Goal: Task Accomplishment & Management: Complete application form

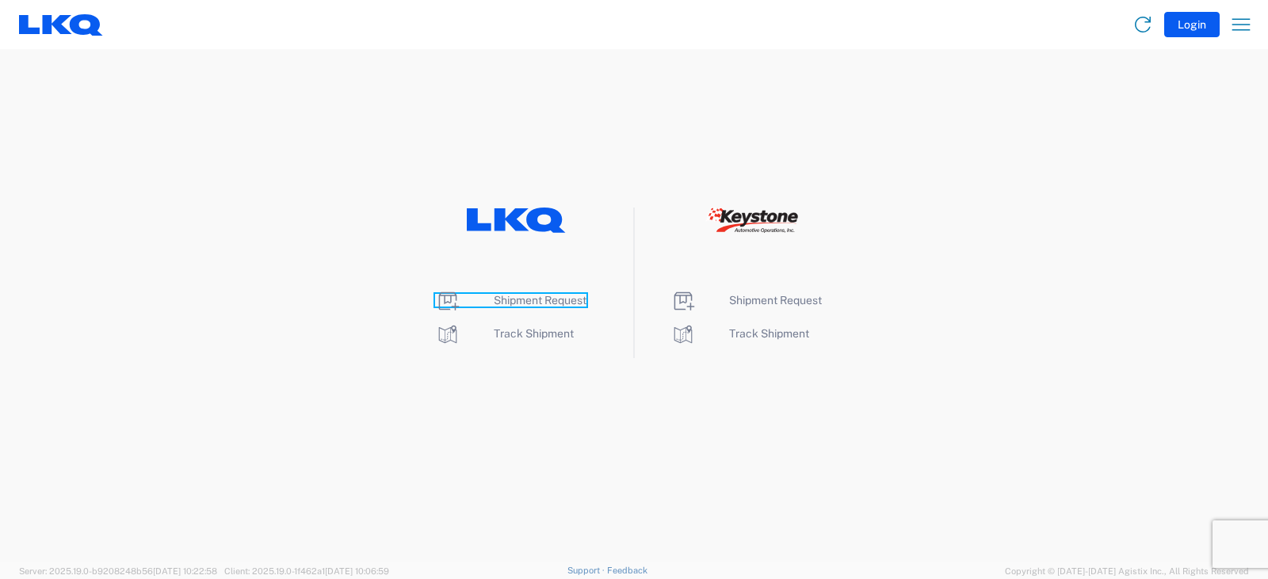
click at [523, 302] on span "Shipment Request" at bounding box center [540, 300] width 93 height 13
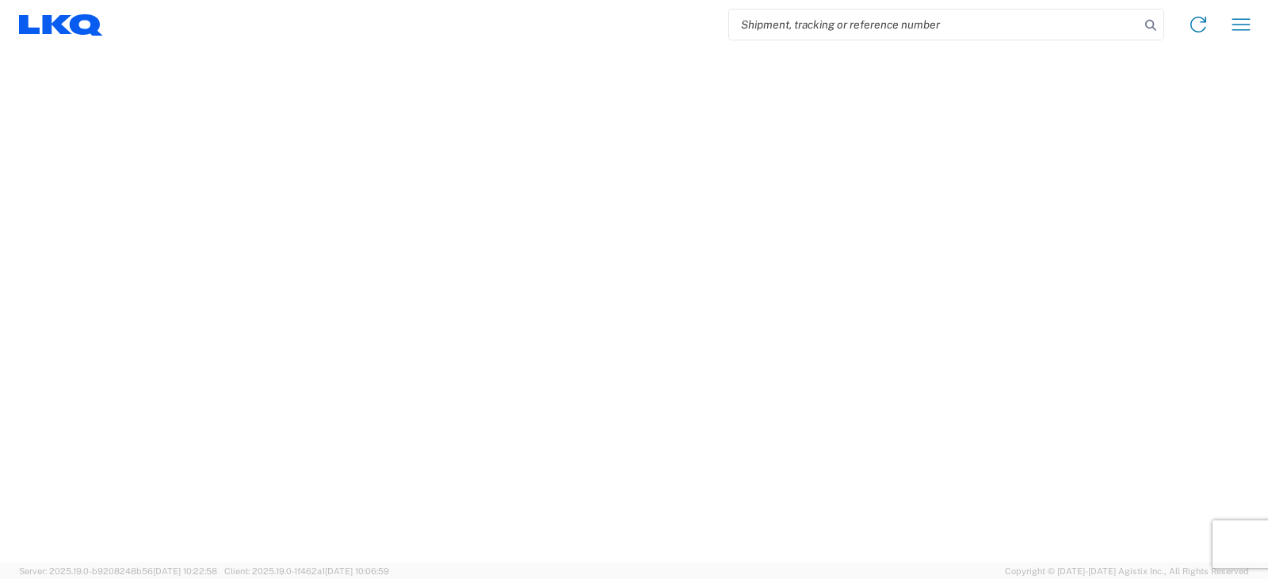
select select "FULL"
select select "LBS"
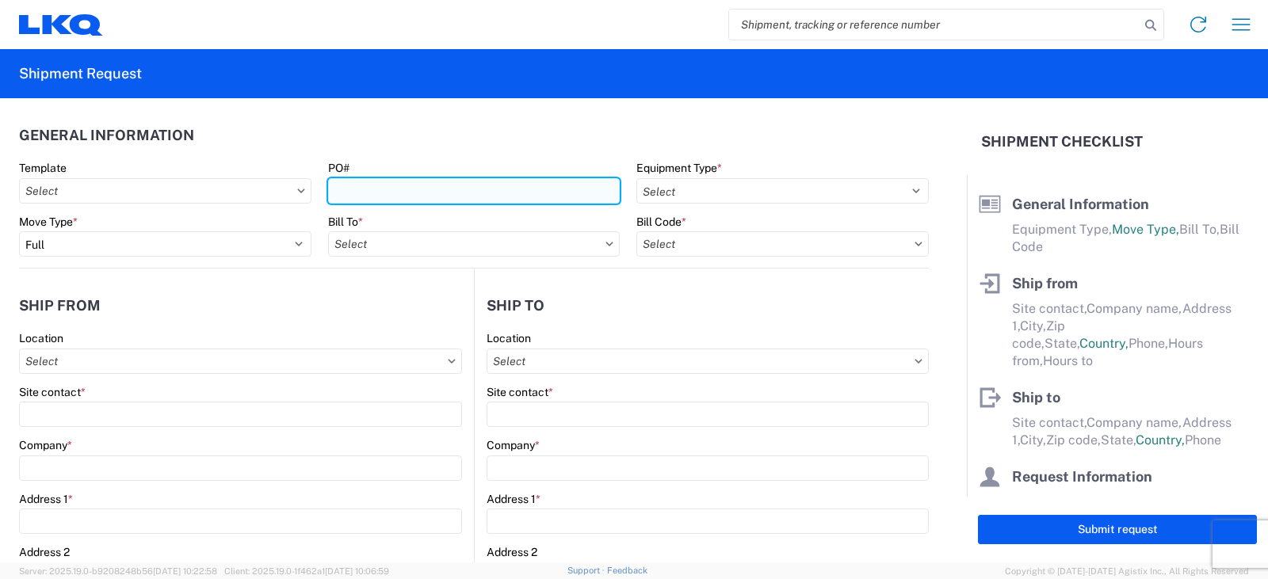
click at [395, 191] on input "PO#" at bounding box center [474, 190] width 292 height 25
type input "975-0086"
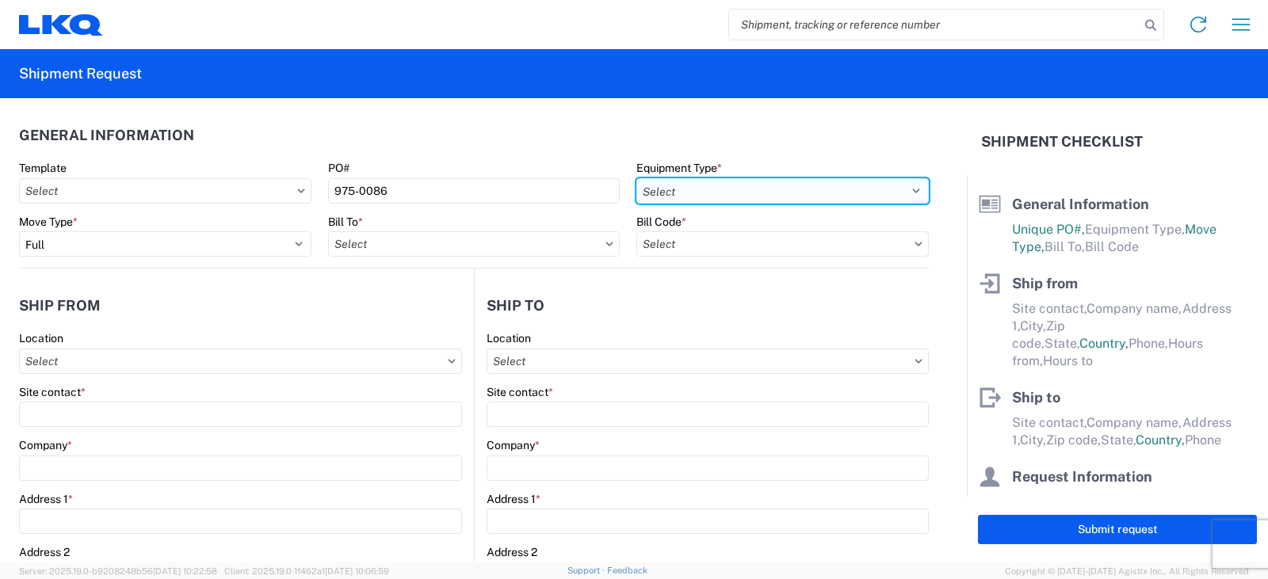
click at [901, 192] on select "Select 53’ Dry Van Flatbed Dropdeck (van) Lowboy (flatbed) Rail" at bounding box center [782, 190] width 292 height 25
select select "STDV"
click at [636, 178] on select "Select 53’ Dry Van Flatbed Dropdeck (van) Lowboy (flatbed) Rail" at bounding box center [782, 190] width 292 height 25
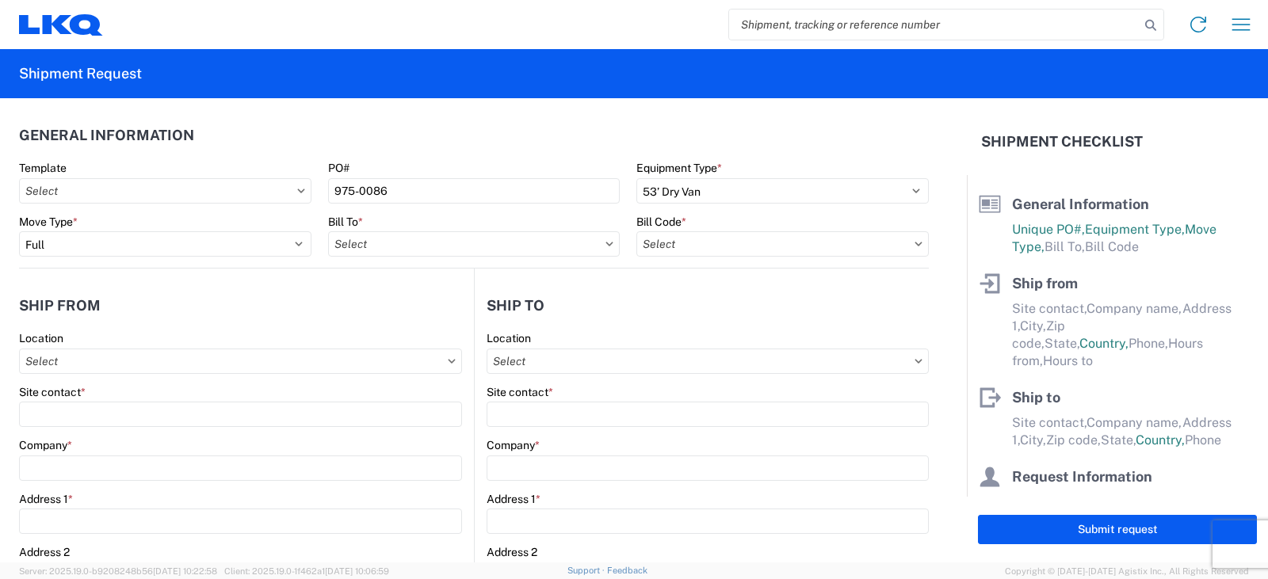
click at [606, 243] on icon at bounding box center [610, 244] width 8 height 5
click at [413, 240] on input "text" at bounding box center [474, 243] width 292 height 25
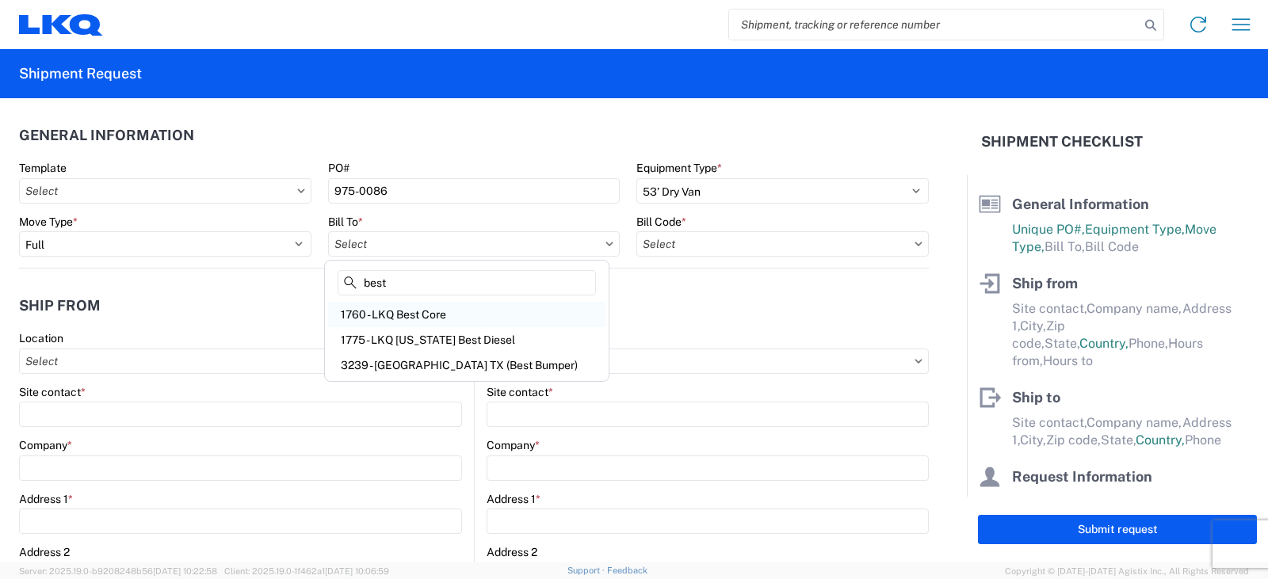
type input "best"
click at [404, 313] on div "1760 - LKQ Best Core" at bounding box center [466, 314] width 277 height 25
type input "1760 - LKQ Best Core"
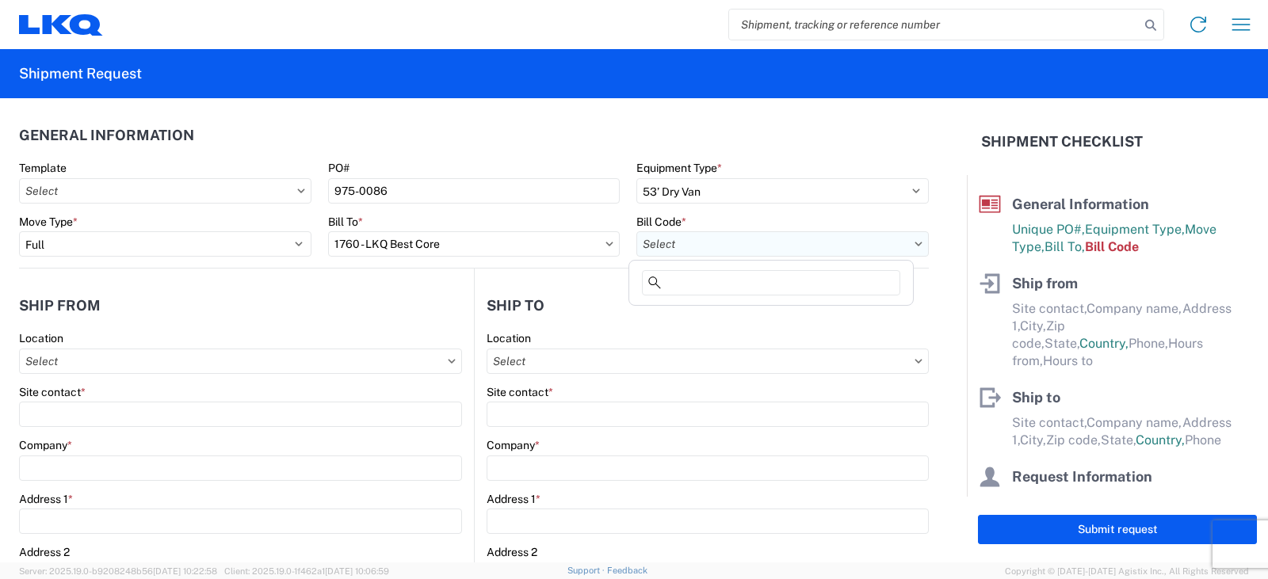
click at [906, 247] on input "text" at bounding box center [782, 243] width 292 height 25
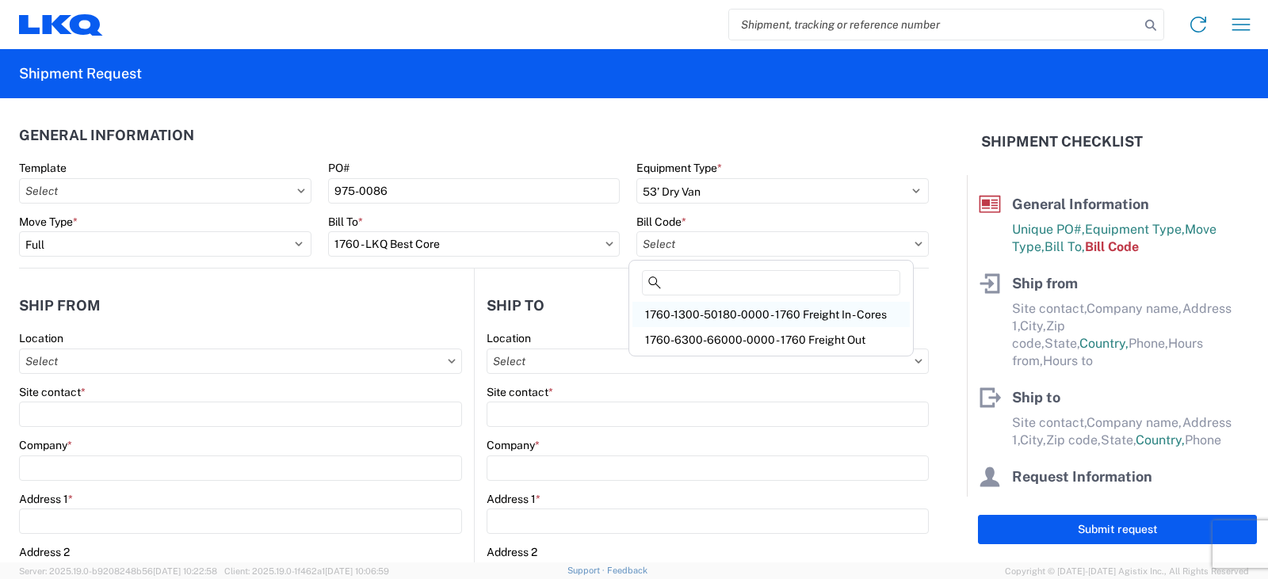
click at [872, 315] on div "1760-1300-50180-0000 - 1760 Freight In - Cores" at bounding box center [770, 314] width 277 height 25
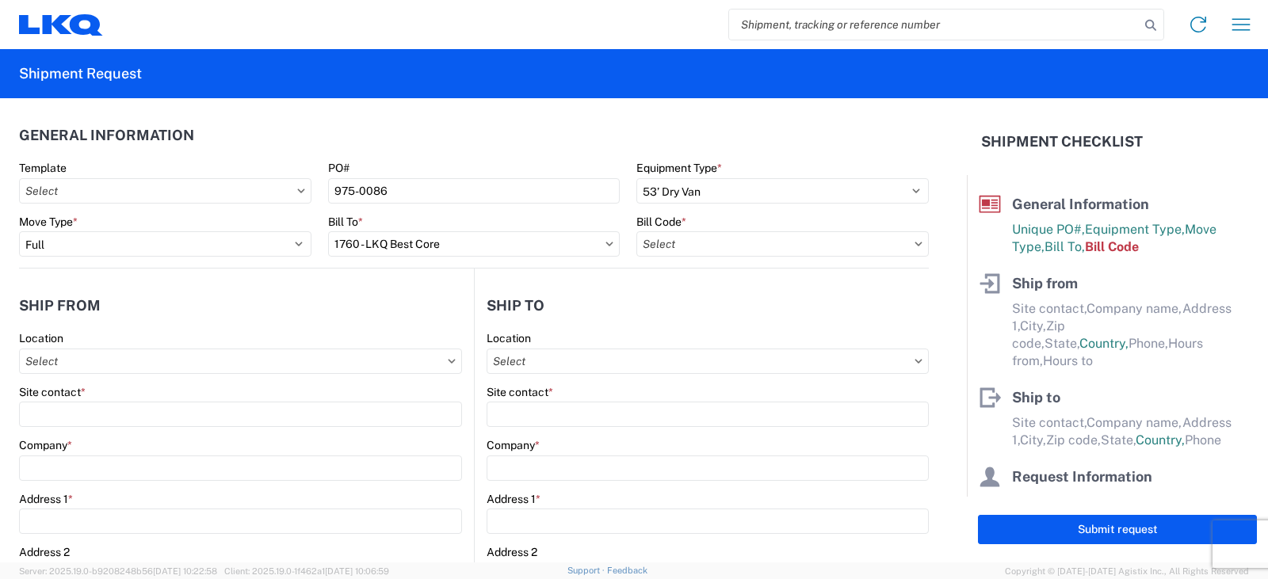
type input "1760-1300-50180-0000 - 1760 Freight In - Cores"
click at [449, 363] on icon at bounding box center [452, 361] width 7 height 4
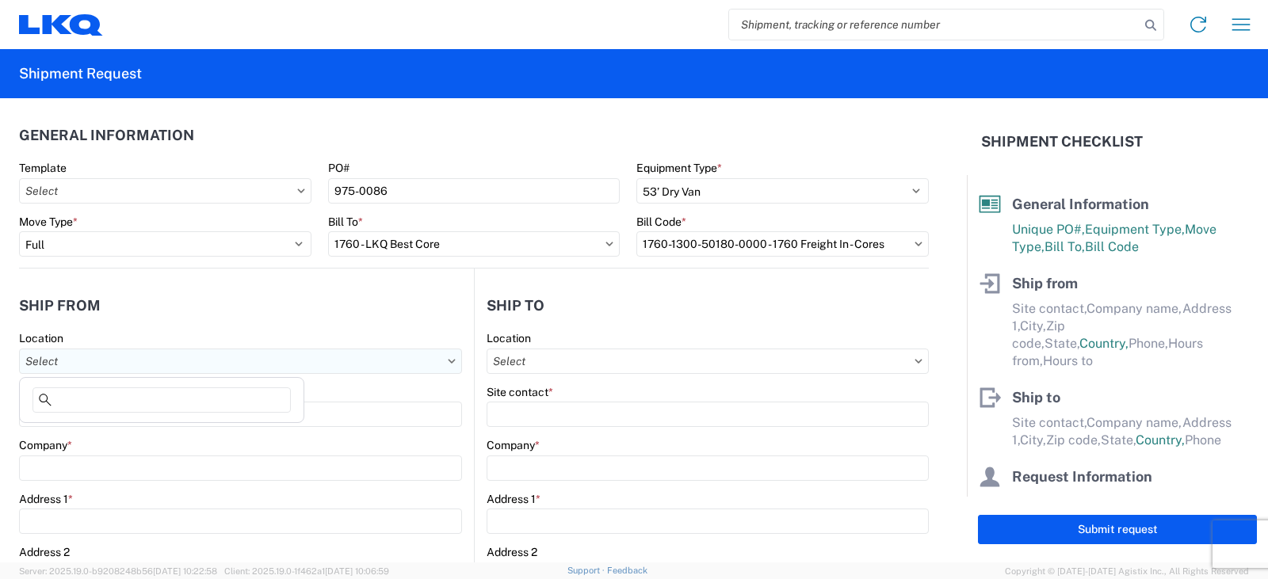
click at [138, 363] on input "text" at bounding box center [240, 361] width 443 height 25
type input "7175"
click at [140, 434] on div "7175 - Upper Brookside NS - VHAP" at bounding box center [161, 431] width 277 height 25
type input "7175 - Upper Brookside NS - VHAP"
type input "LKQ Corporation"
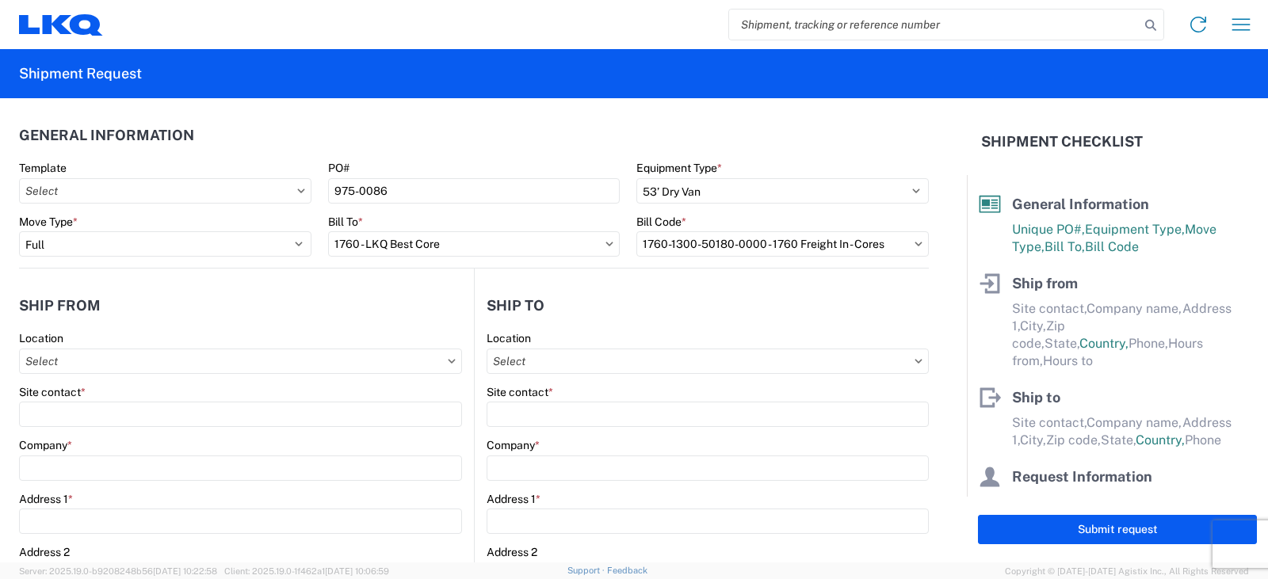
type input "[STREET_ADDRESS]"
type input "Upper Brookside"
type input "B6L2B3"
select select
select select "CA"
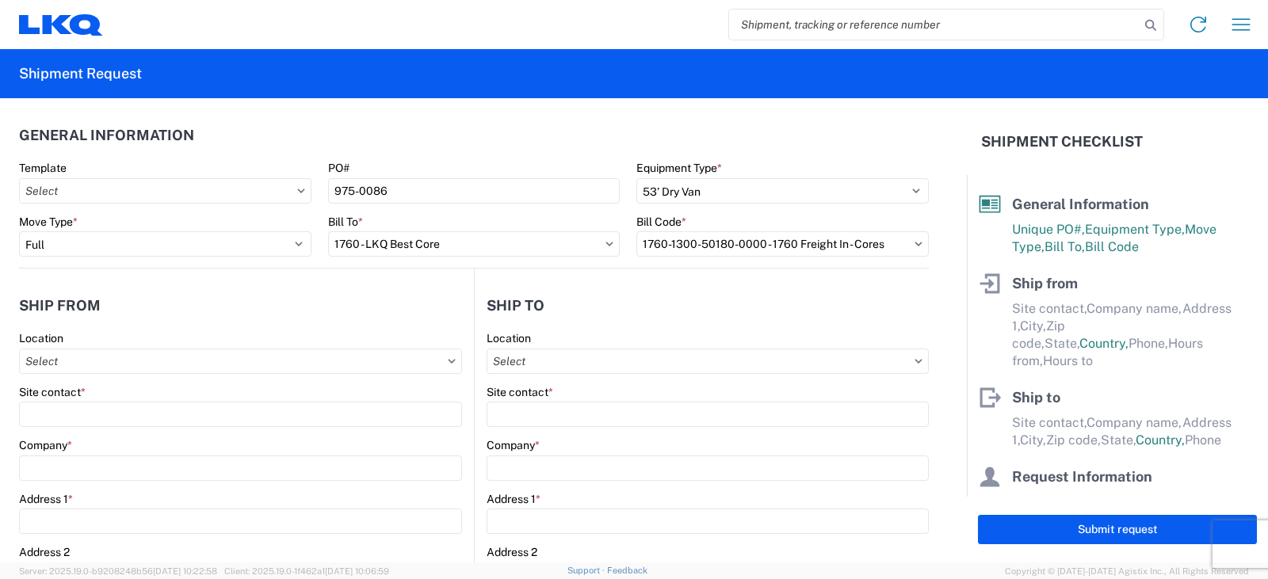
type input "08:00"
type input "17:00"
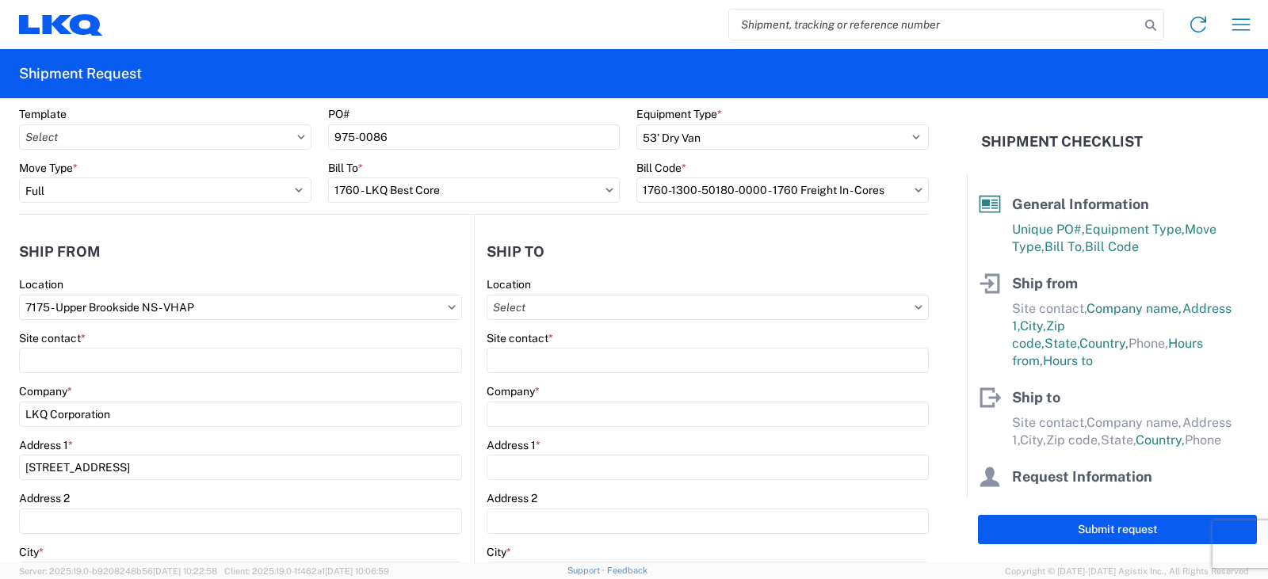
scroll to position [79, 0]
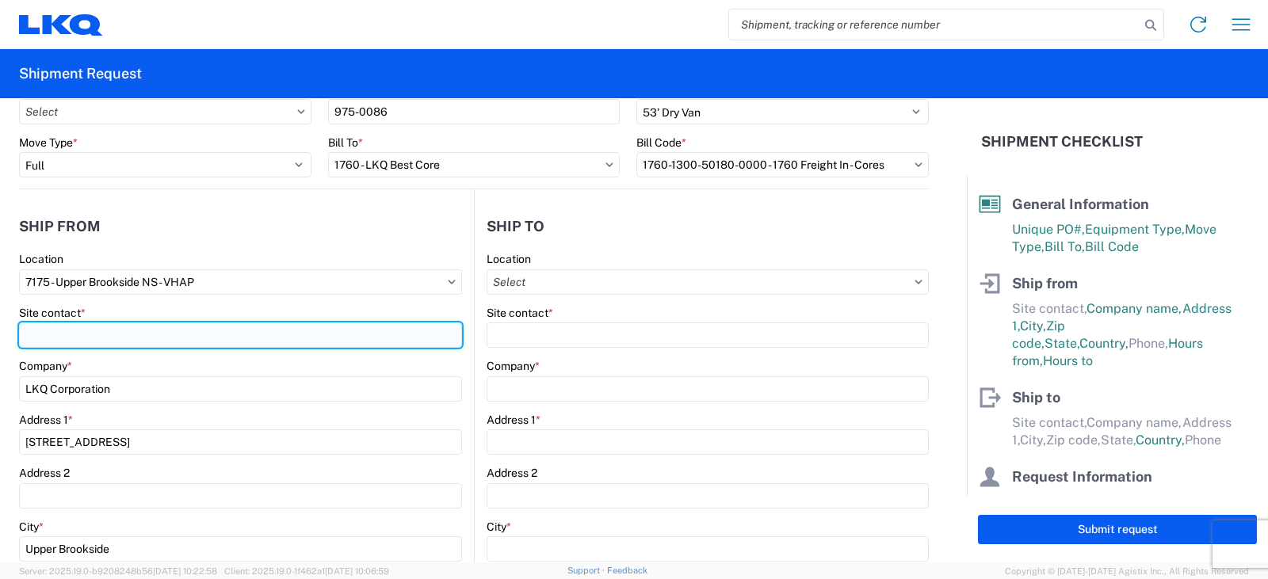
click at [59, 332] on input "Site contact *" at bounding box center [240, 335] width 443 height 25
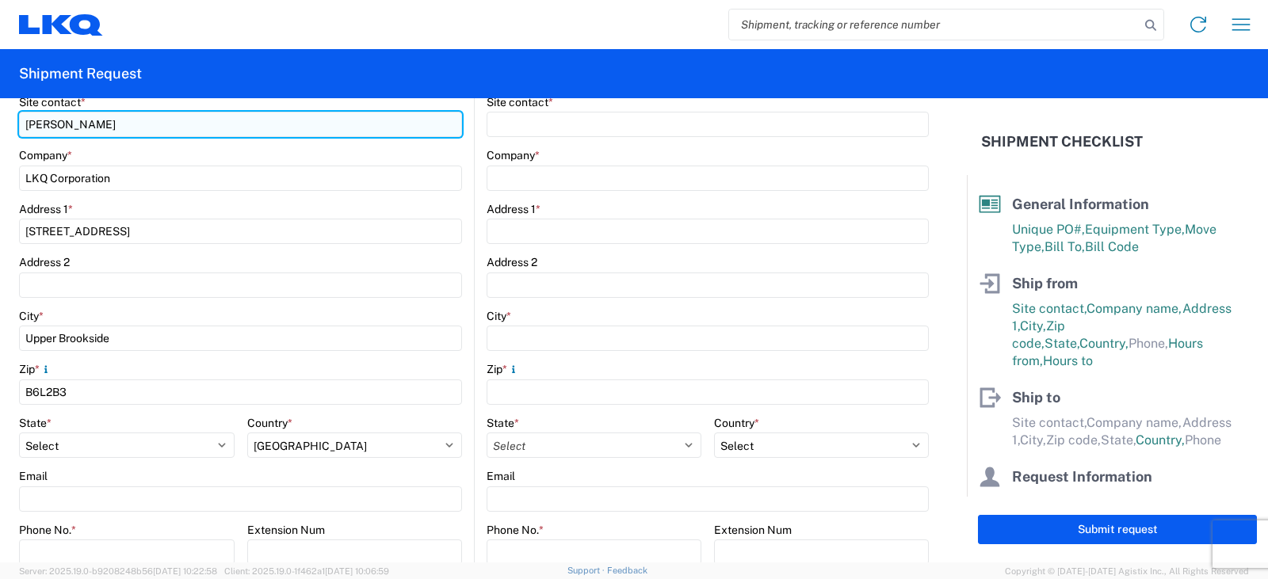
scroll to position [317, 0]
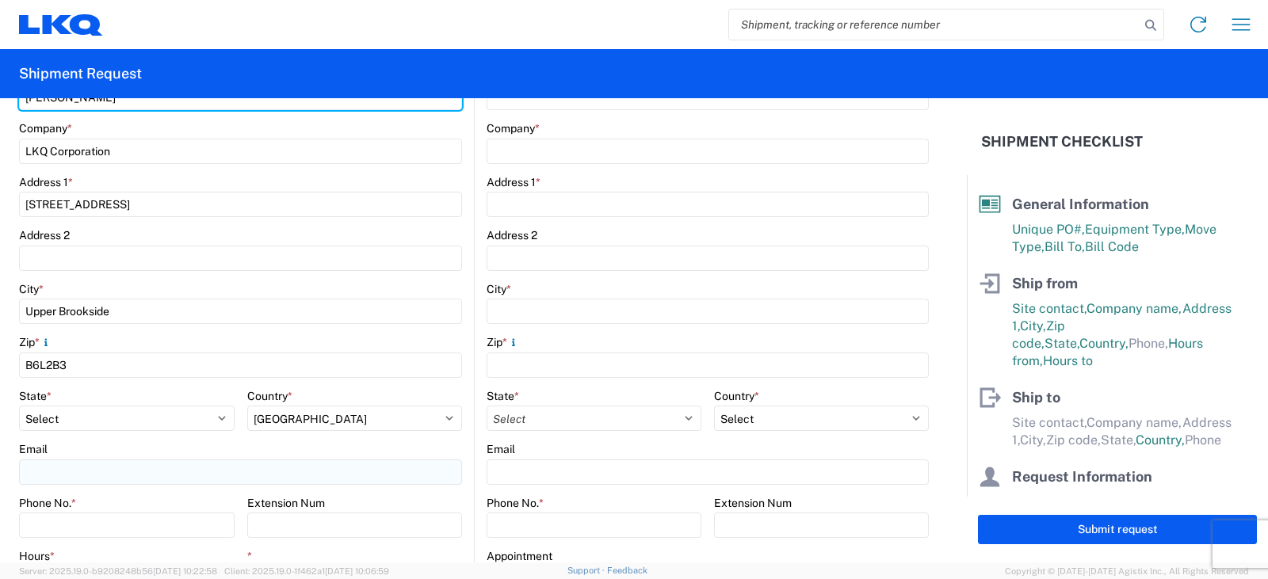
type input "[PERSON_NAME]"
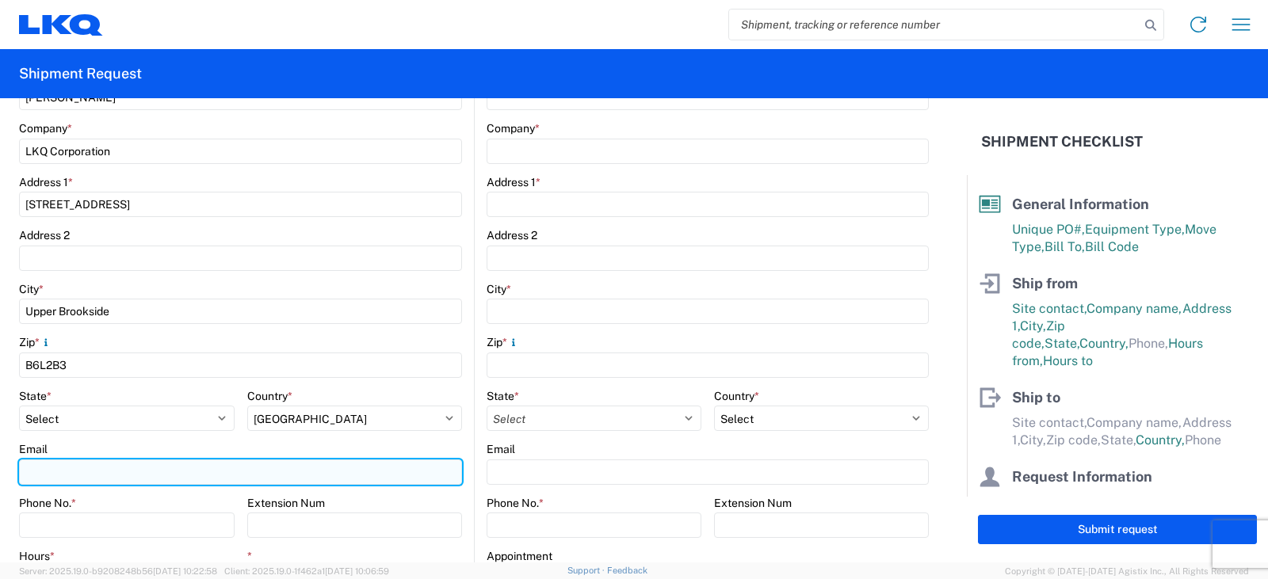
click at [74, 475] on input "Email" at bounding box center [240, 472] width 443 height 25
type input "[EMAIL_ADDRESS][DOMAIN_NAME]"
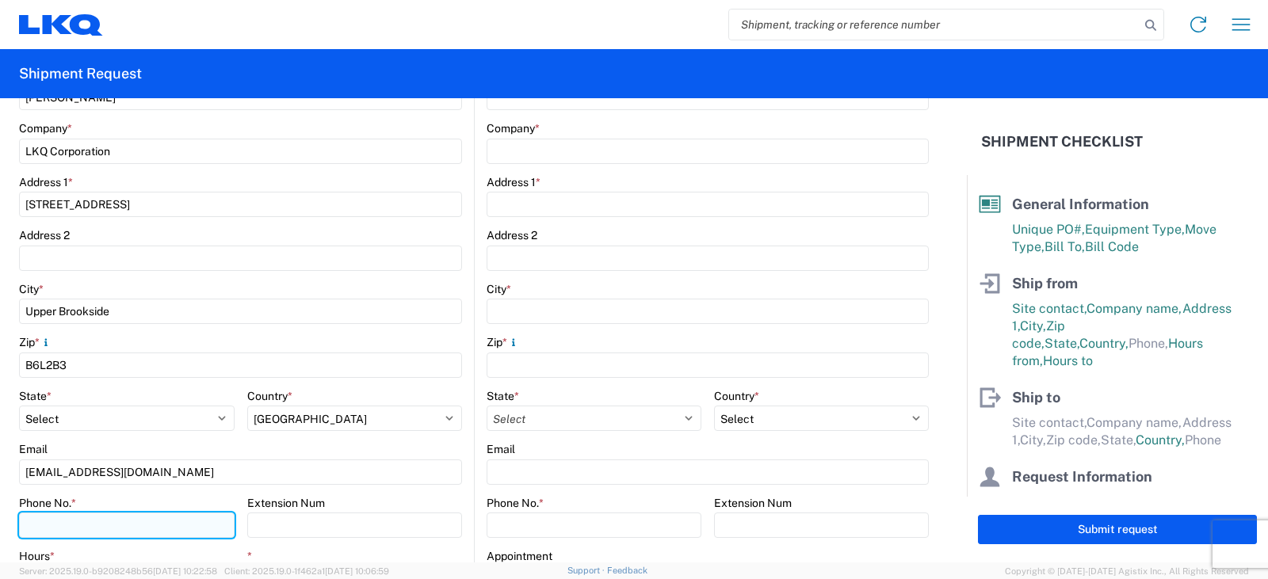
click at [90, 527] on input "Phone No. *" at bounding box center [127, 525] width 216 height 25
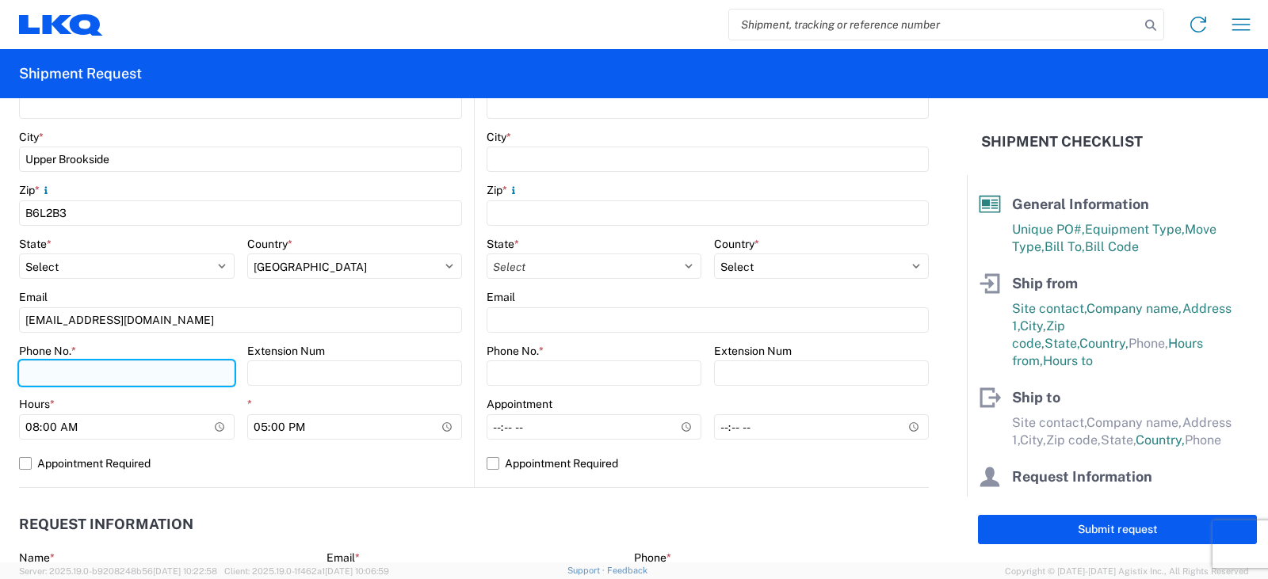
scroll to position [476, 0]
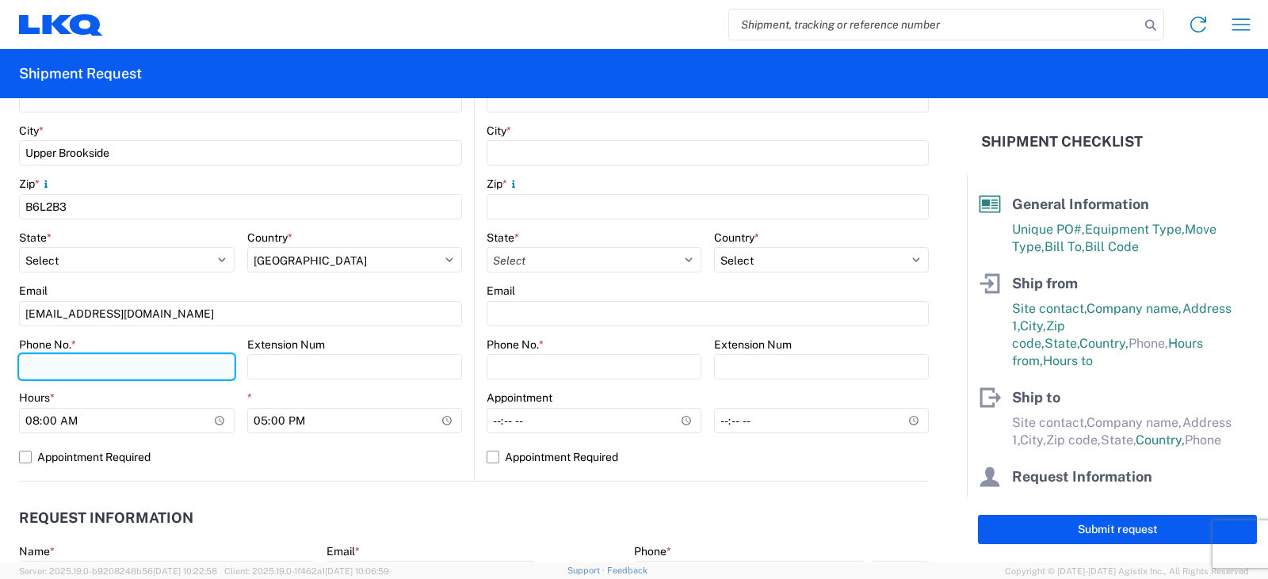
click at [47, 365] on input "Phone No. *" at bounding box center [127, 366] width 216 height 25
type input "9027173584"
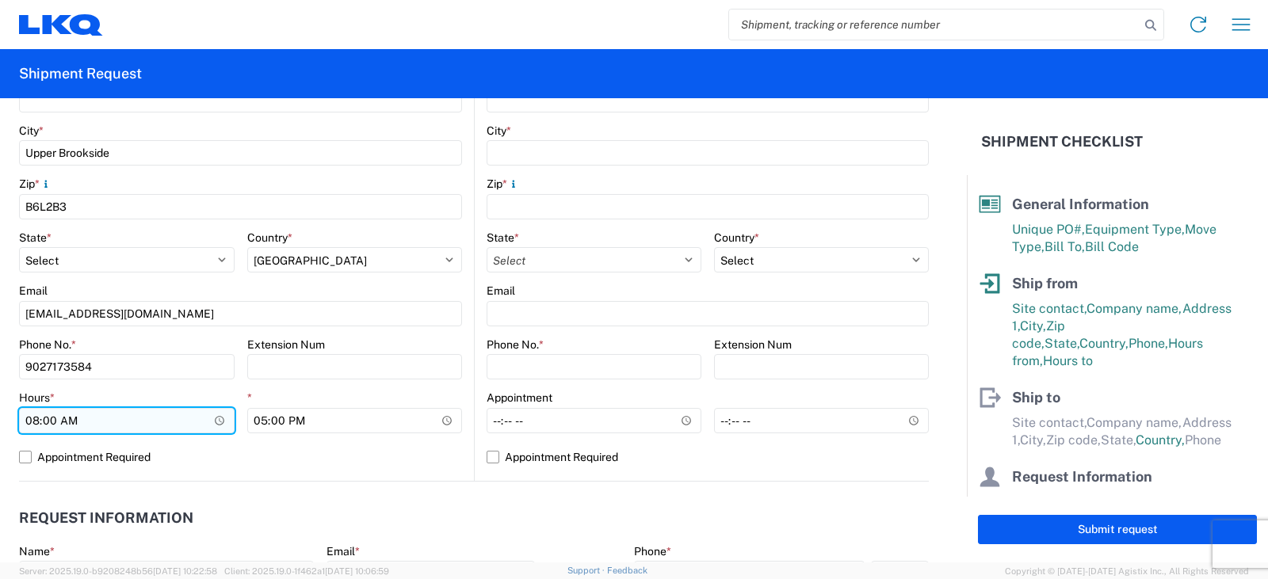
click at [39, 421] on input "08:00" at bounding box center [127, 420] width 216 height 25
click at [40, 418] on input "08:00" at bounding box center [127, 420] width 216 height 25
type input "09:00"
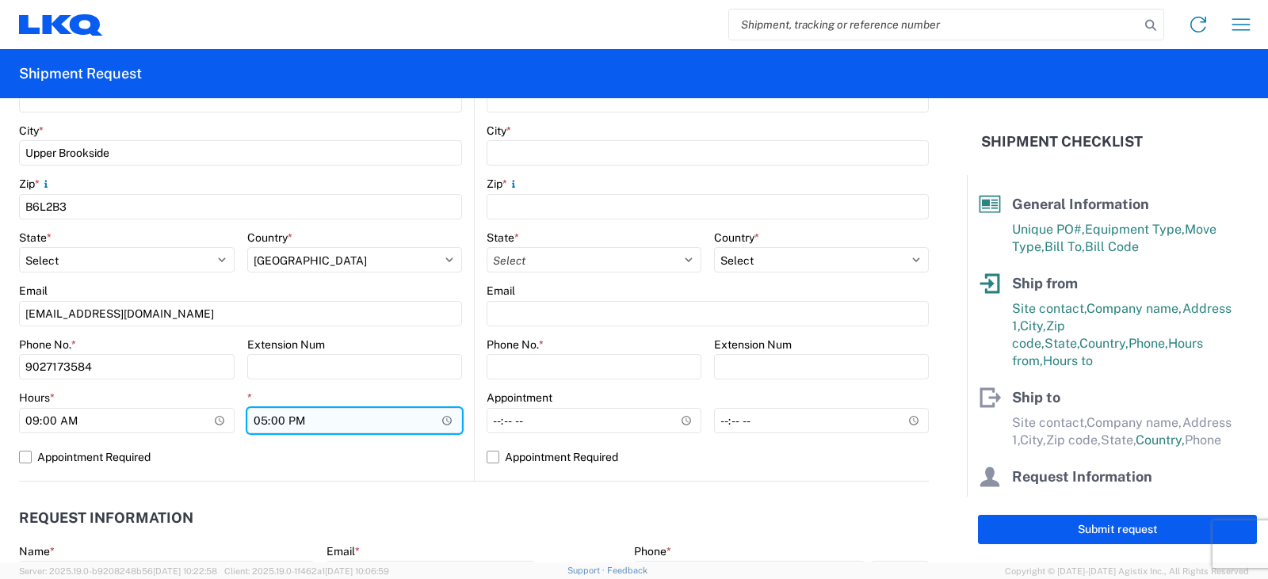
click at [272, 418] on input "17:00" at bounding box center [355, 420] width 216 height 25
click at [258, 418] on input "17:00" at bounding box center [355, 420] width 216 height 25
type input "16:00"
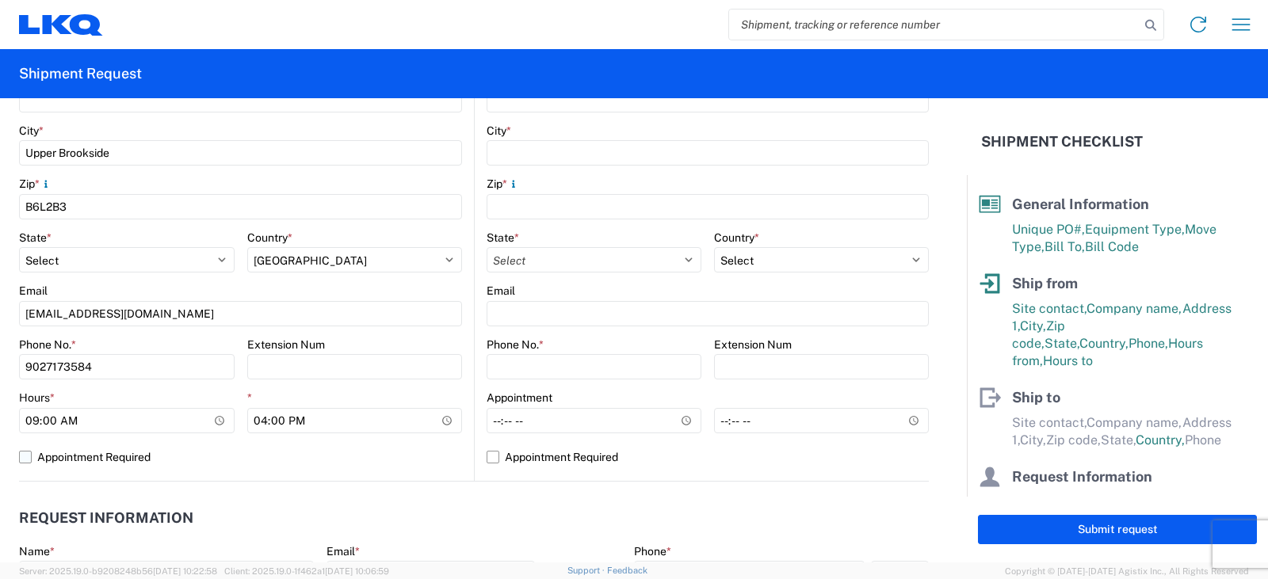
click at [24, 453] on label "Appointment Required" at bounding box center [240, 457] width 443 height 25
click at [0, 0] on input "Appointment Required" at bounding box center [0, 0] width 0 height 0
select select "CA"
click at [490, 455] on label "Appointment Required" at bounding box center [708, 457] width 442 height 25
click at [0, 0] on input "Appointment Required" at bounding box center [0, 0] width 0 height 0
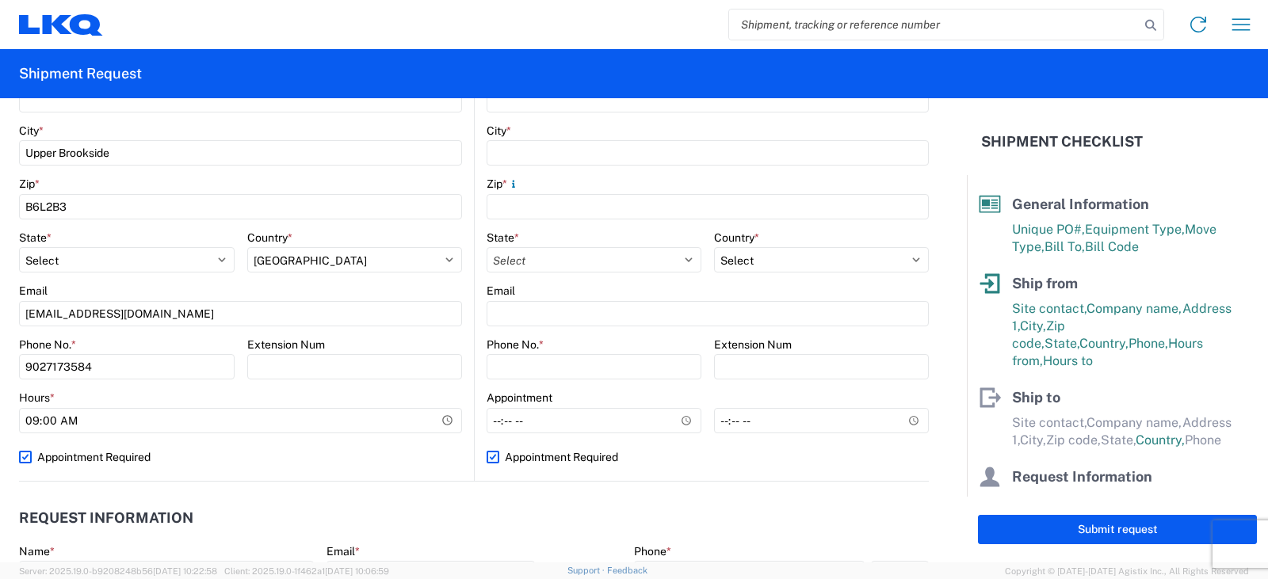
select select "US"
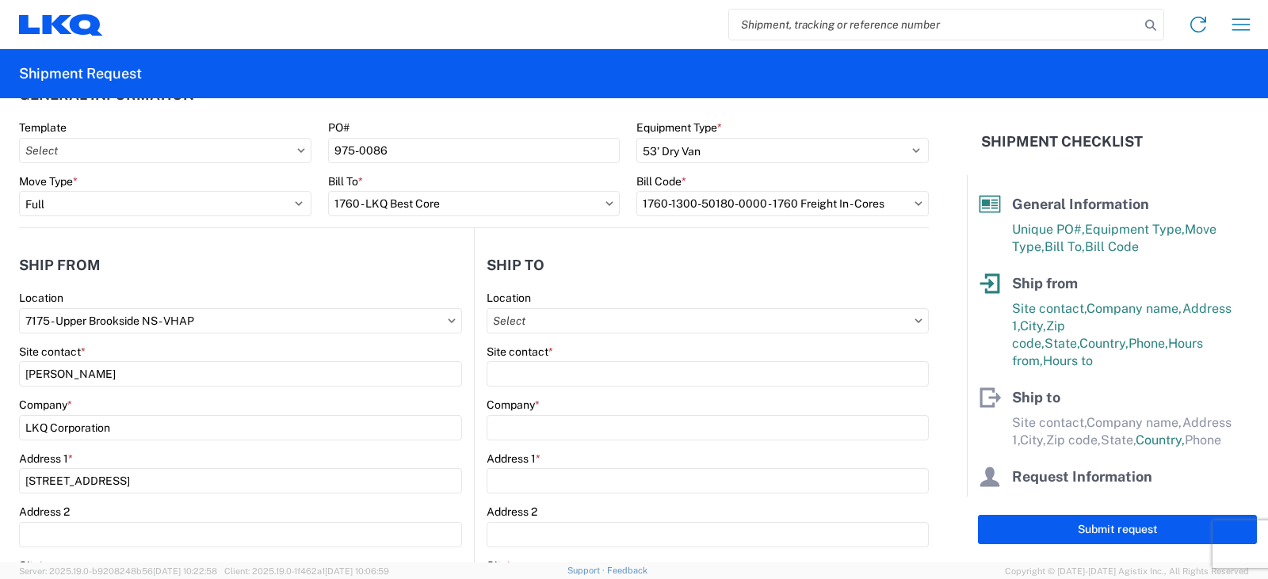
scroll to position [0, 0]
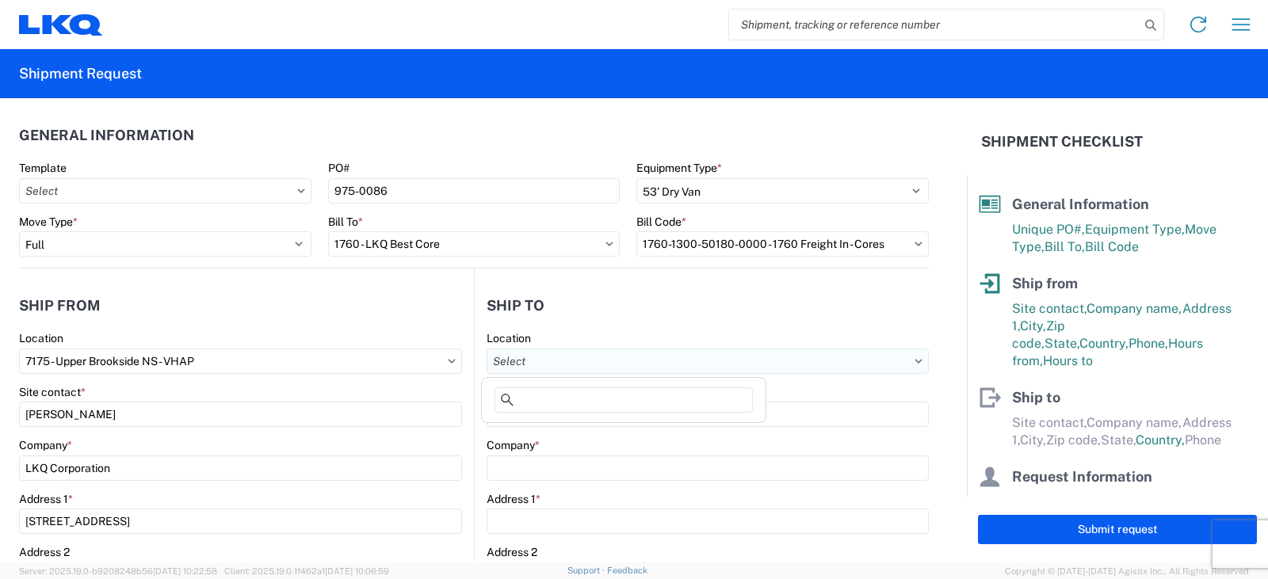
click at [586, 361] on input "text" at bounding box center [708, 361] width 442 height 25
type input "1635"
click at [569, 438] on div "1635 - [PERSON_NAME]" at bounding box center [623, 431] width 277 height 25
type input "1635 - [PERSON_NAME]"
type input "[PERSON_NAME]"
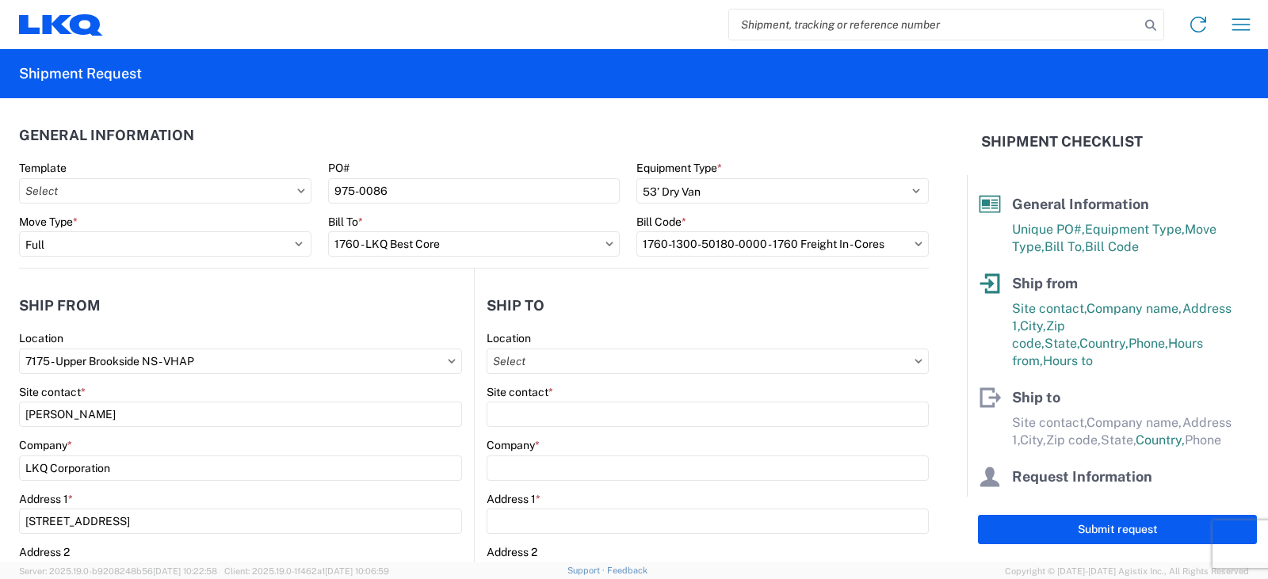
type input "LKQ Corporation"
type input "[STREET_ADDRESS][PERSON_NAME]"
type input "Suite C"
type input "Alsip"
type input "60803"
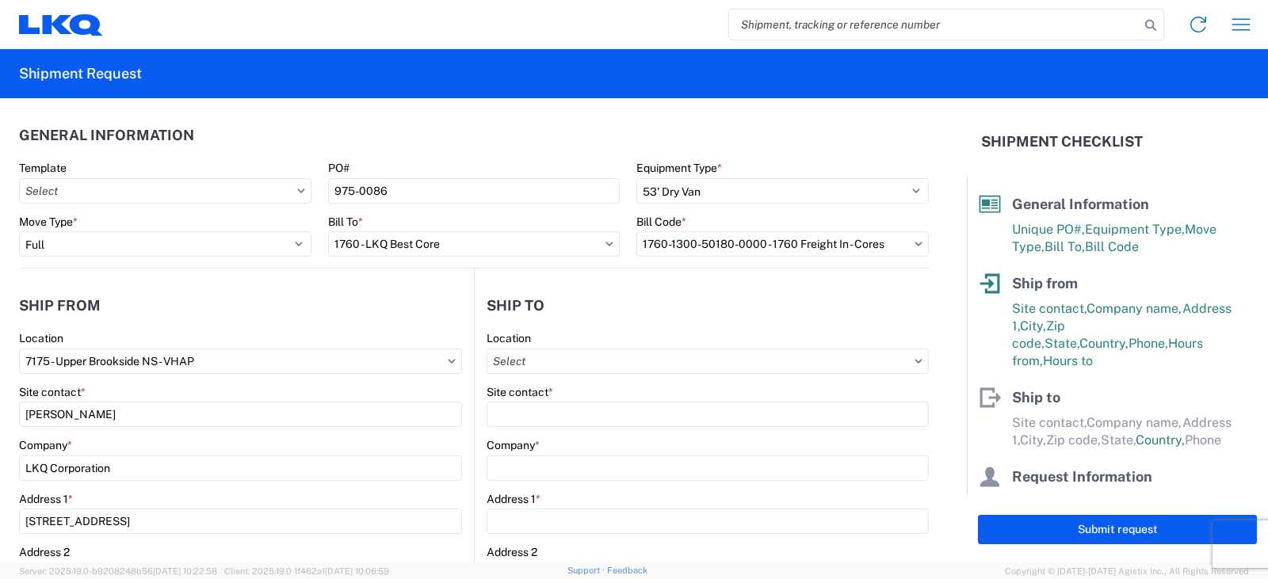
type input "[EMAIL_ADDRESS][DOMAIN_NAME]"
select select "US"
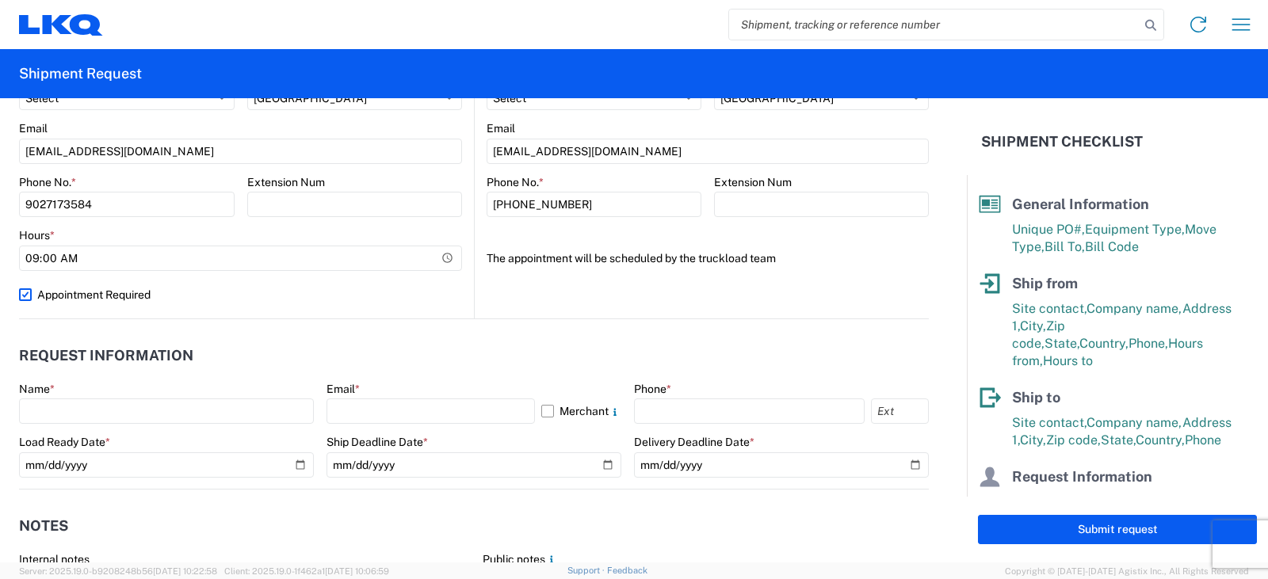
scroll to position [634, 0]
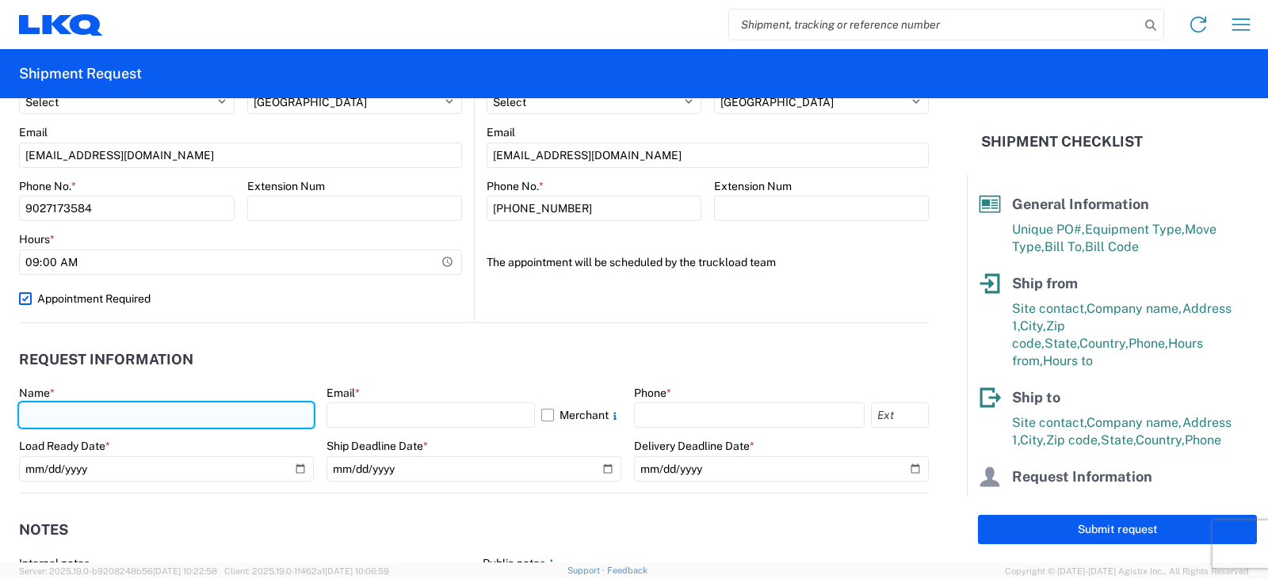
click at [101, 418] on input "text" at bounding box center [166, 415] width 295 height 25
type input "[PERSON_NAME]"
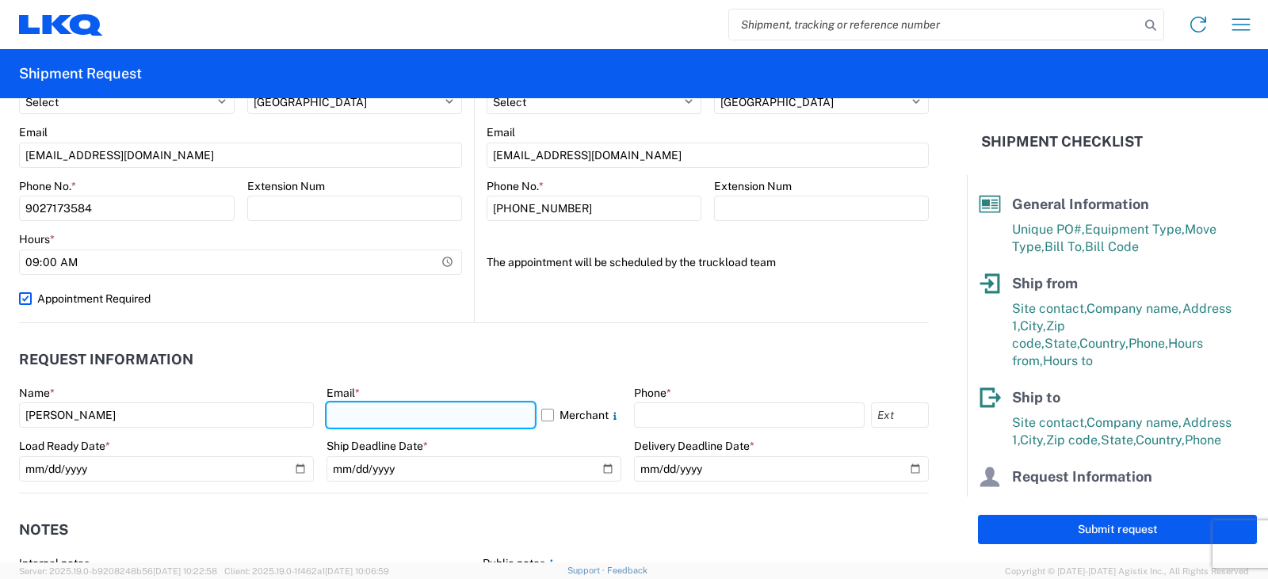
click at [392, 421] on input "text" at bounding box center [431, 415] width 208 height 25
type input "[EMAIL_ADDRESS][DOMAIN_NAME]"
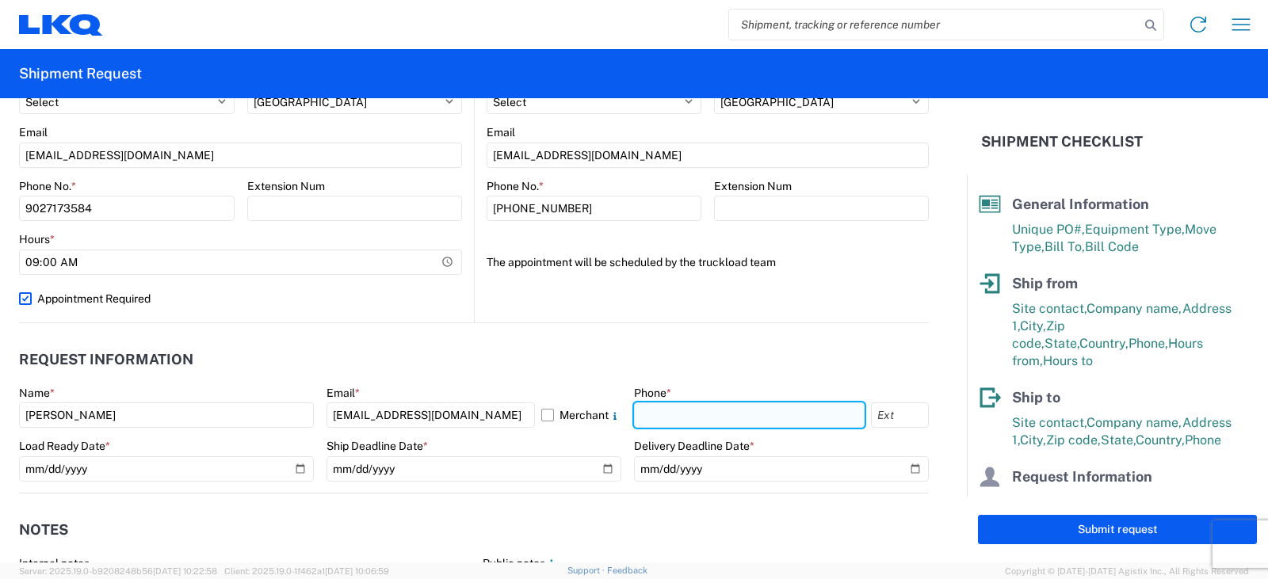
click at [774, 420] on input "text" at bounding box center [749, 415] width 231 height 25
click at [653, 416] on input "9027173584" at bounding box center [749, 415] width 231 height 25
click at [673, 415] on input "902-7173584" at bounding box center [749, 415] width 231 height 25
type input "[PHONE_NUMBER]"
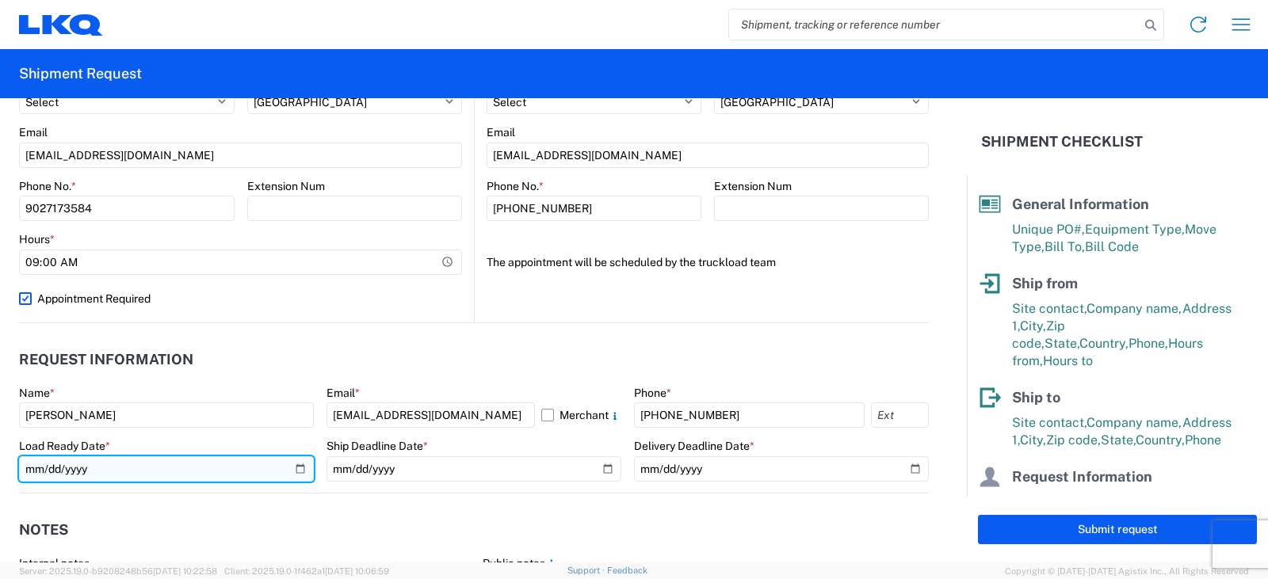
click at [71, 468] on input "date" at bounding box center [166, 469] width 295 height 25
click at [48, 472] on input "date" at bounding box center [166, 469] width 295 height 25
click at [29, 465] on input "date" at bounding box center [166, 469] width 295 height 25
type input "[DATE]"
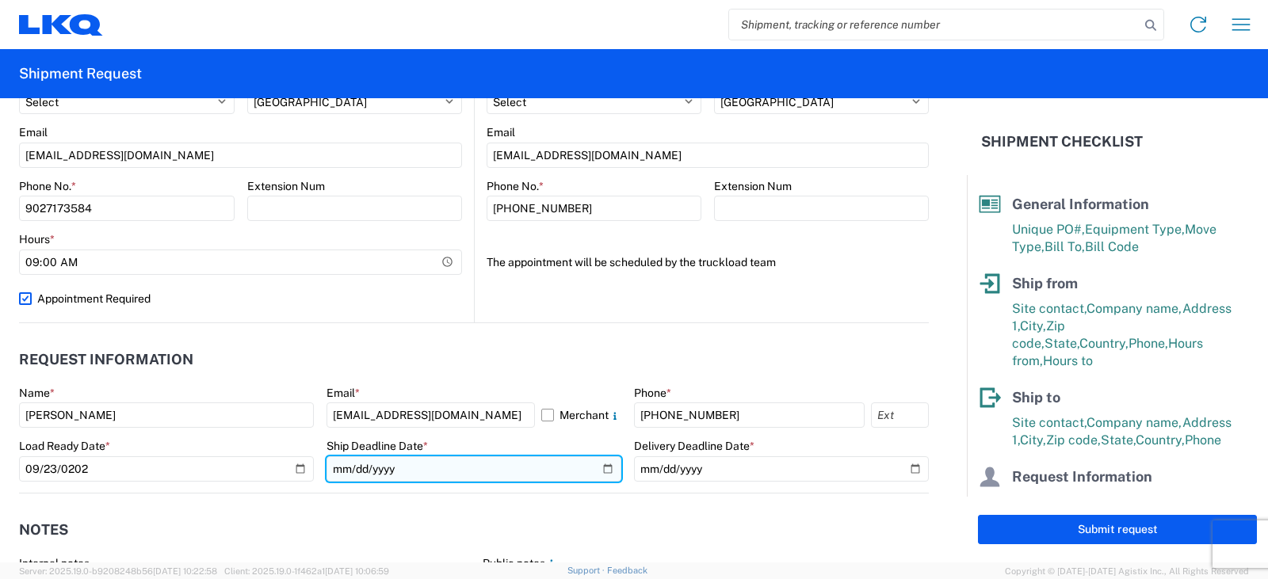
click at [364, 465] on input "date" at bounding box center [474, 469] width 295 height 25
click at [329, 471] on input "date" at bounding box center [474, 469] width 295 height 25
click at [331, 472] on input "date" at bounding box center [474, 469] width 295 height 25
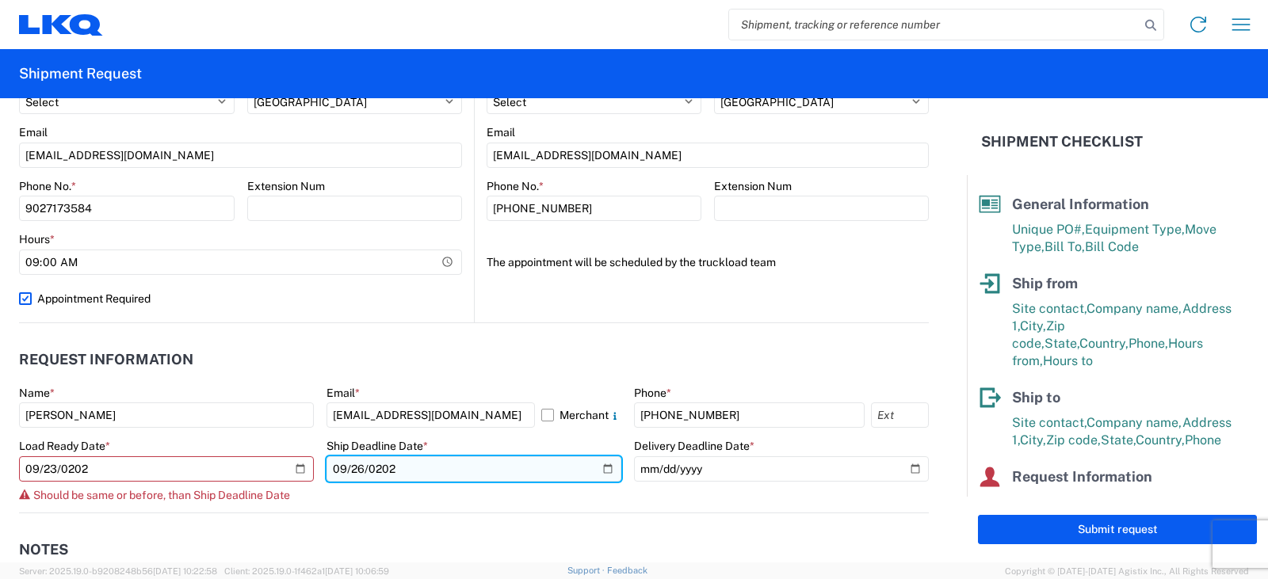
type input "[DATE]"
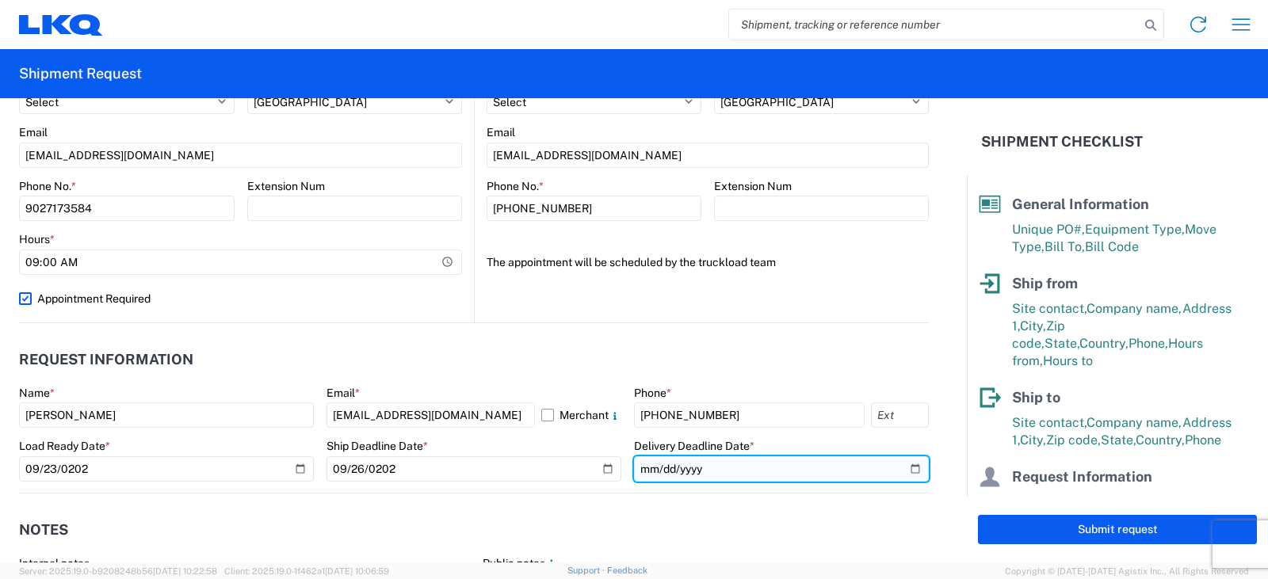
click at [688, 472] on input "date" at bounding box center [781, 469] width 295 height 25
click at [638, 468] on input "date" at bounding box center [781, 469] width 295 height 25
click at [636, 468] on input "date" at bounding box center [781, 469] width 295 height 25
type input "[DATE]"
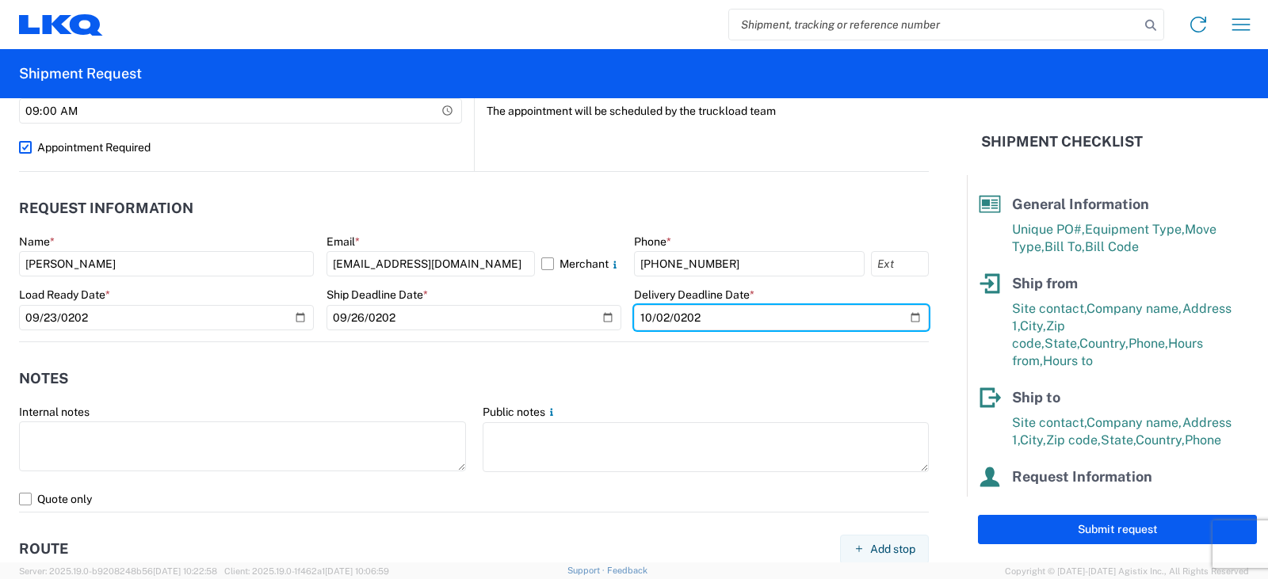
scroll to position [793, 0]
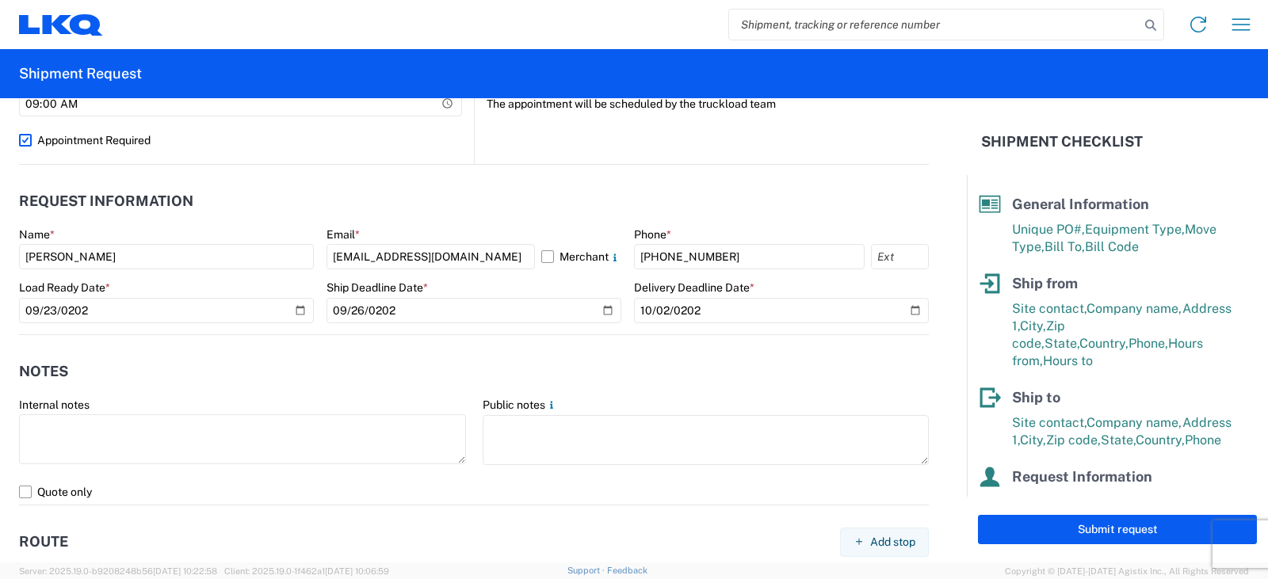
click at [816, 373] on header "Notes" at bounding box center [474, 372] width 910 height 36
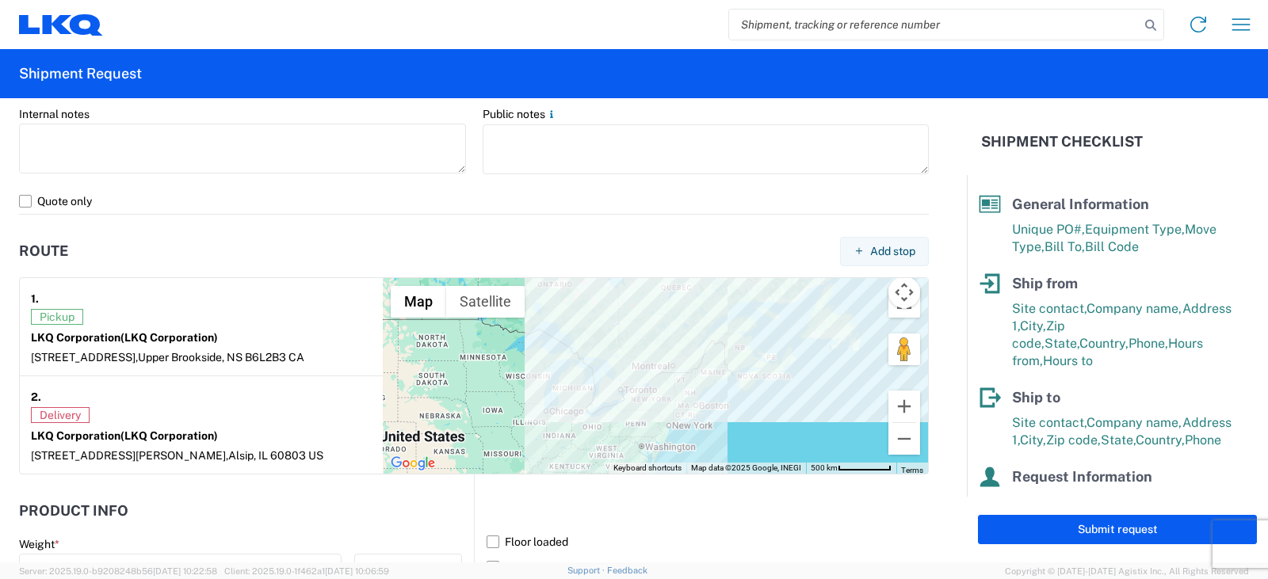
scroll to position [1189, 0]
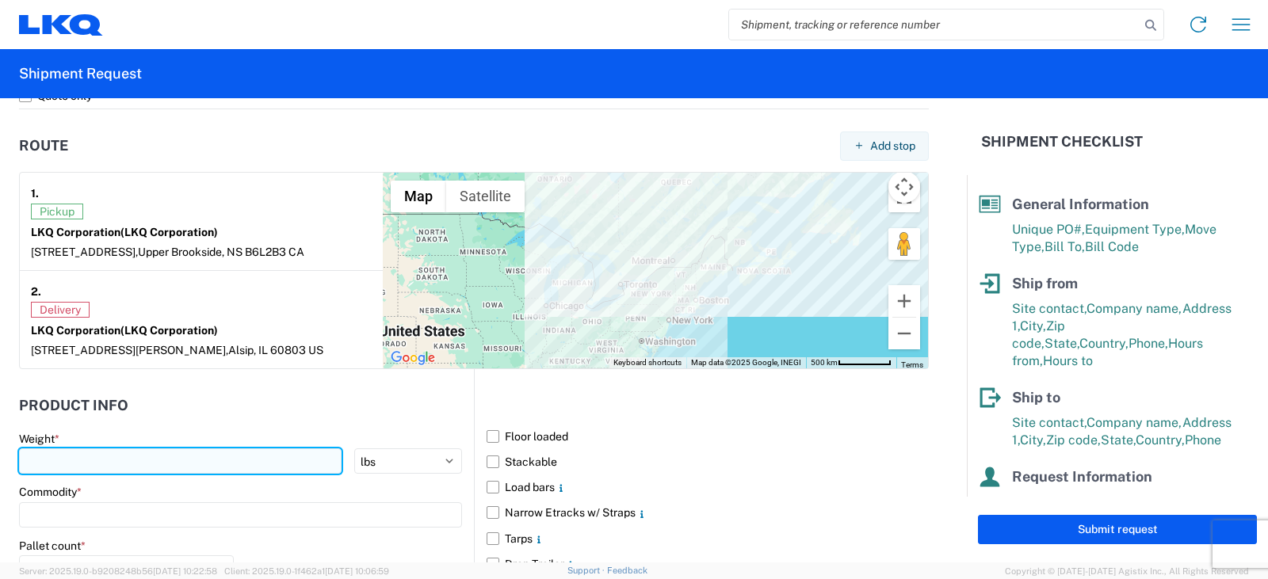
click at [48, 471] on input "number" at bounding box center [180, 461] width 323 height 25
type input "23586"
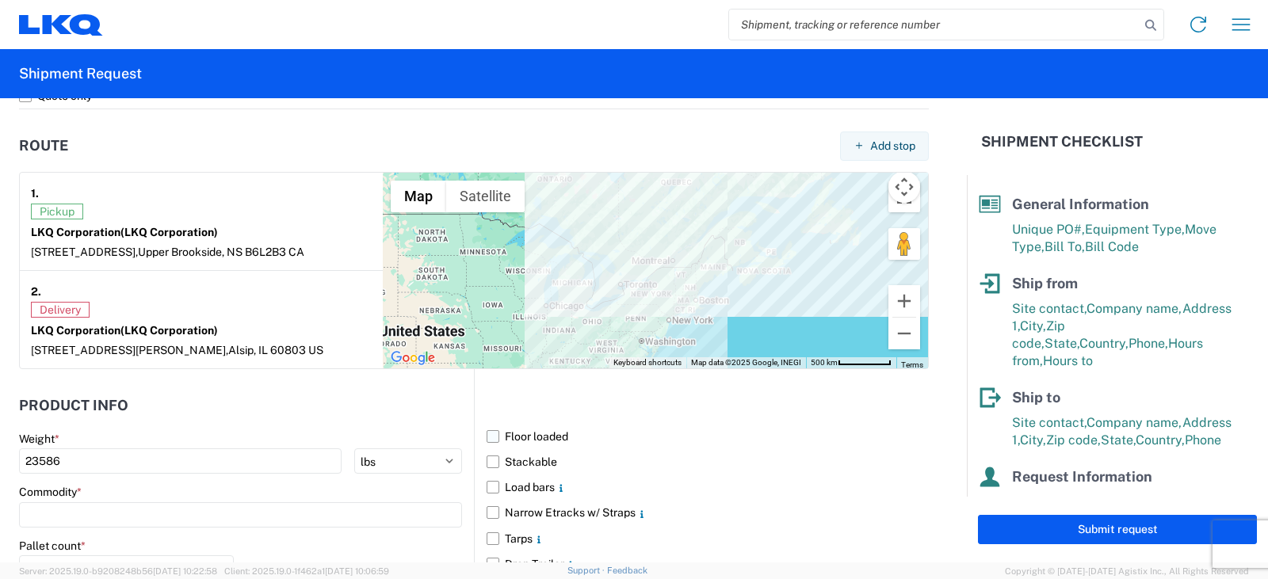
click at [487, 437] on label "Floor loaded" at bounding box center [708, 436] width 442 height 25
click at [0, 0] on input "Floor loaded" at bounding box center [0, 0] width 0 height 0
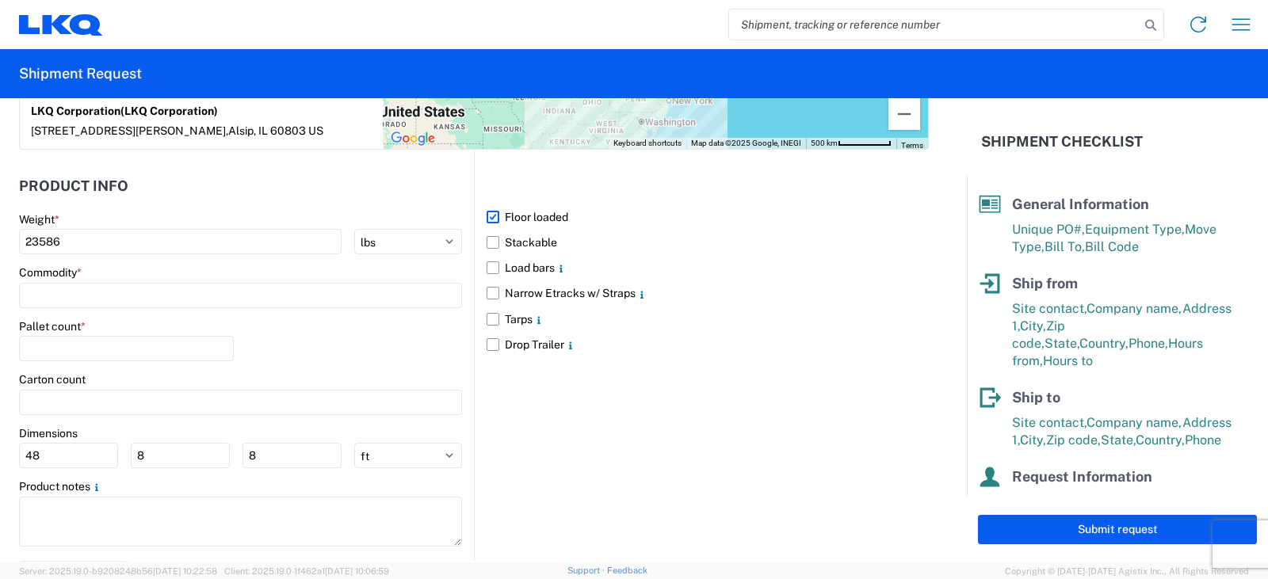
scroll to position [1436, 0]
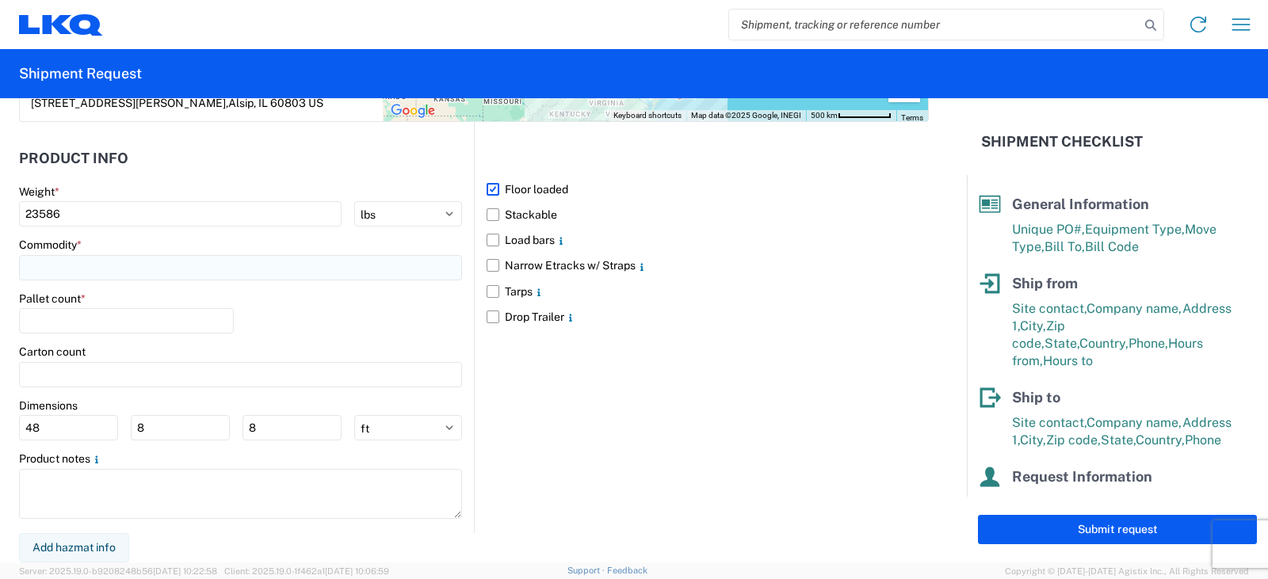
click at [76, 269] on input at bounding box center [240, 267] width 443 height 25
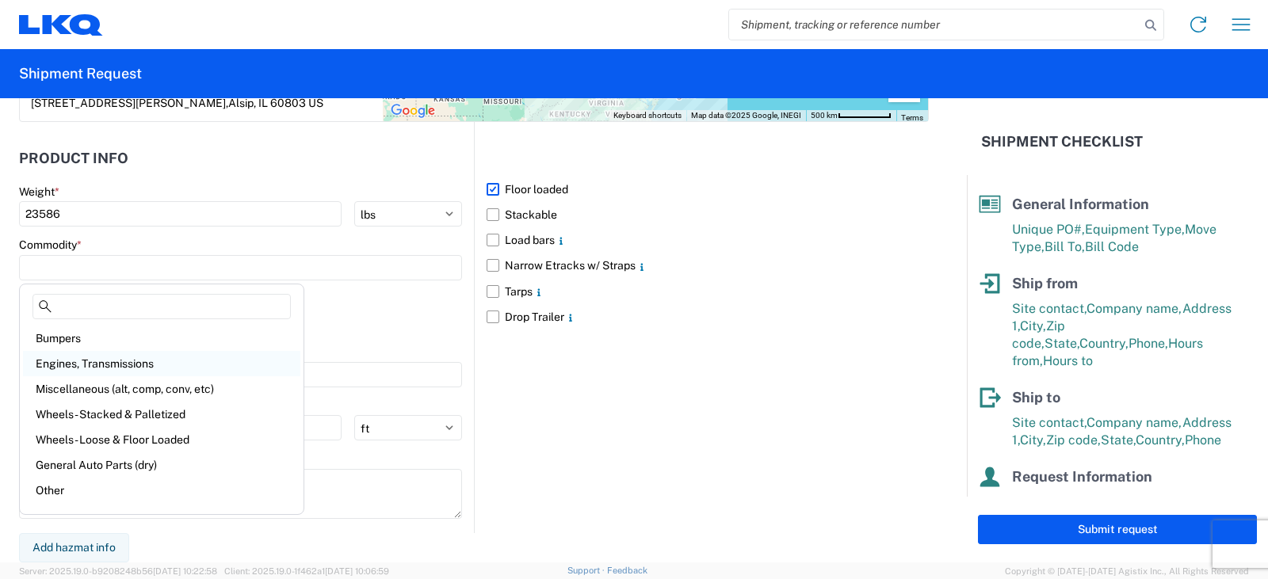
click at [97, 365] on div "Engines, Transmissions" at bounding box center [161, 363] width 277 height 25
type input "Engines, Transmissions"
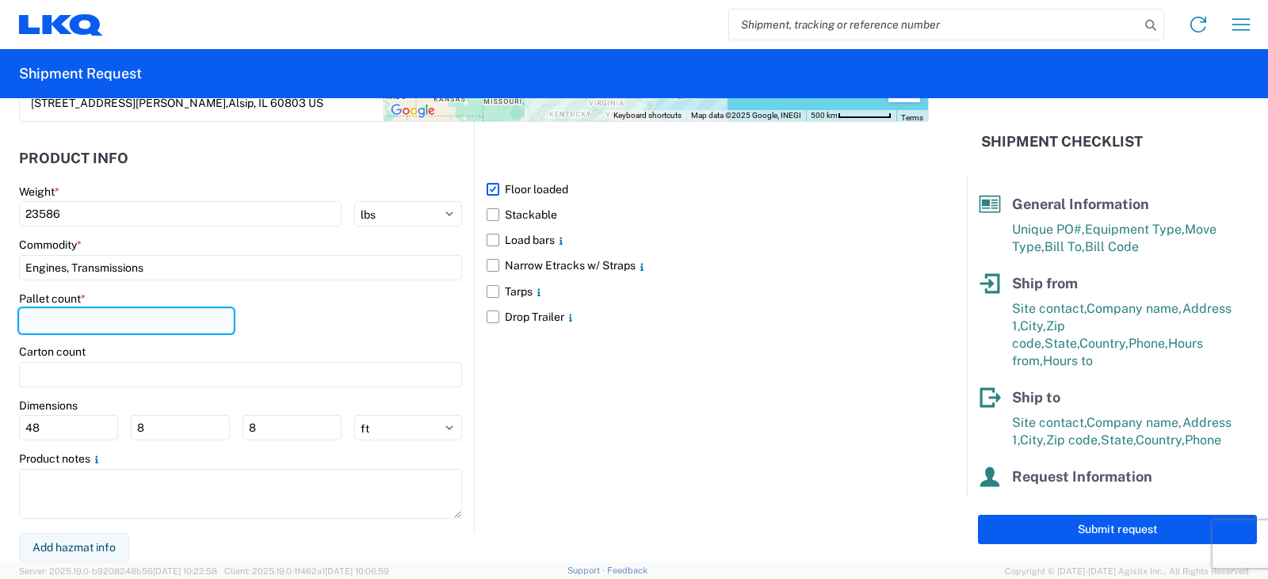
click at [82, 319] on input "number" at bounding box center [126, 320] width 215 height 25
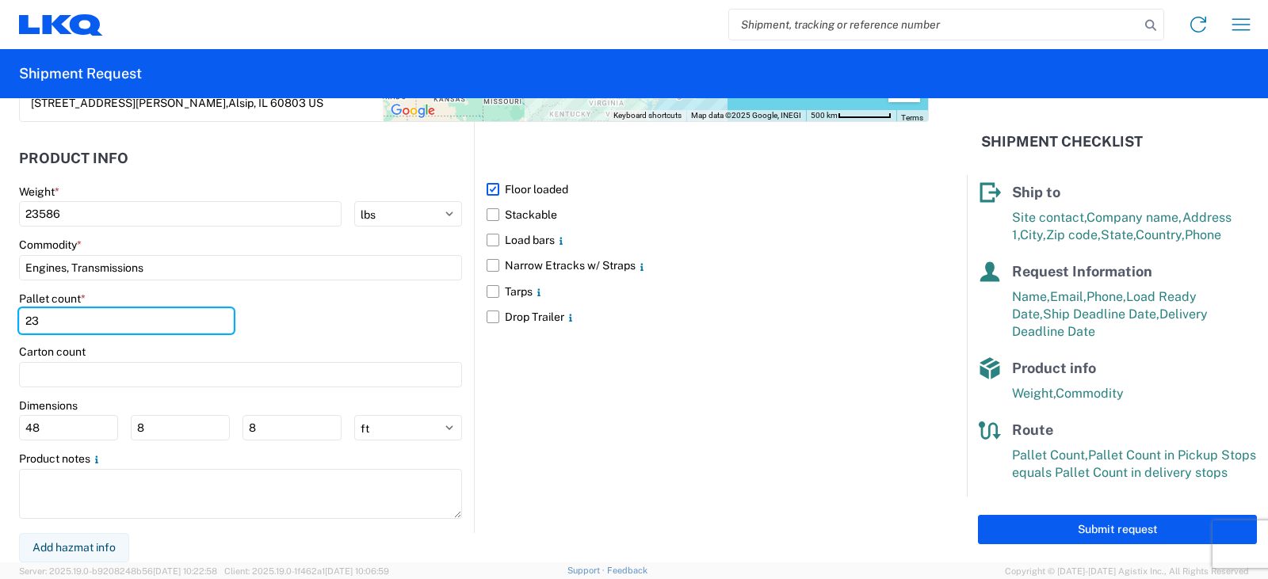
scroll to position [207, 0]
type input "23"
click at [625, 403] on div "Floor loaded Stackable Load bars Narrow Etracks w/ Straps Tarps Drop Trailer" at bounding box center [701, 327] width 455 height 411
click at [768, 353] on div "Floor loaded Stackable Load bars Narrow Etracks w/ Straps Tarps Drop Trailer" at bounding box center [701, 327] width 455 height 411
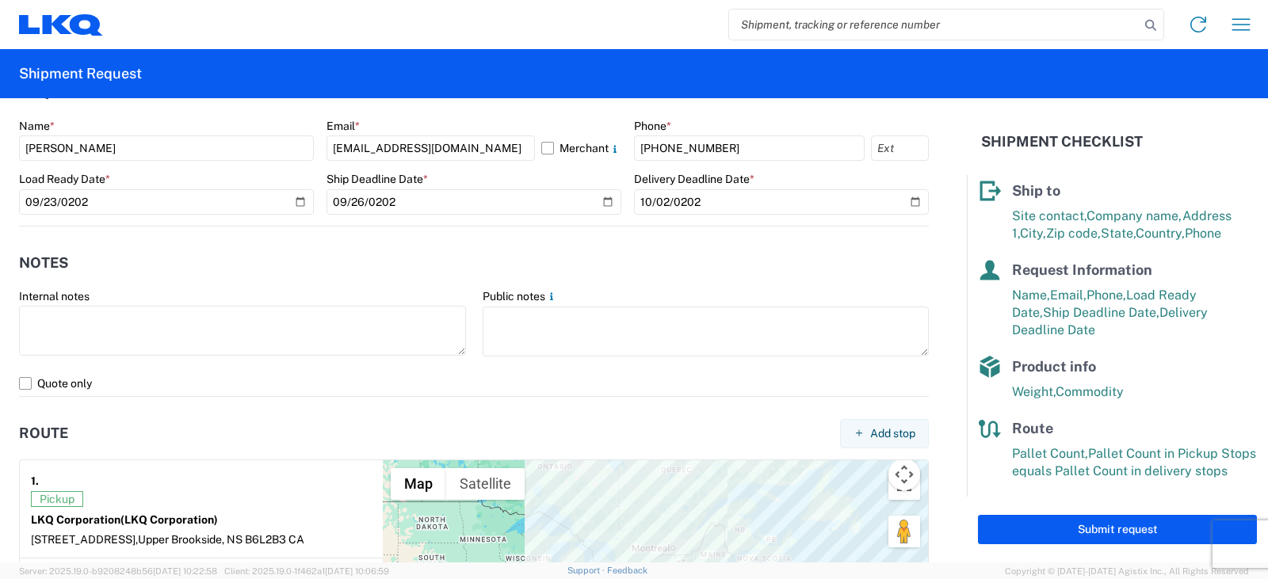
scroll to position [736, 0]
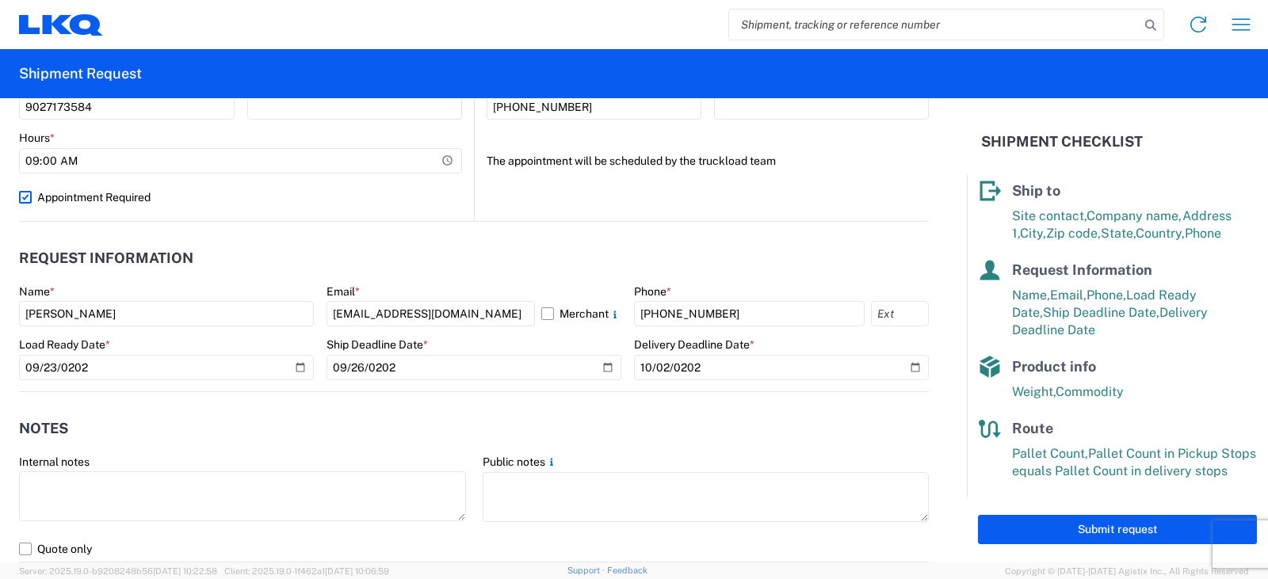
click at [506, 346] on div "Ship Deadline Date *" at bounding box center [474, 345] width 295 height 14
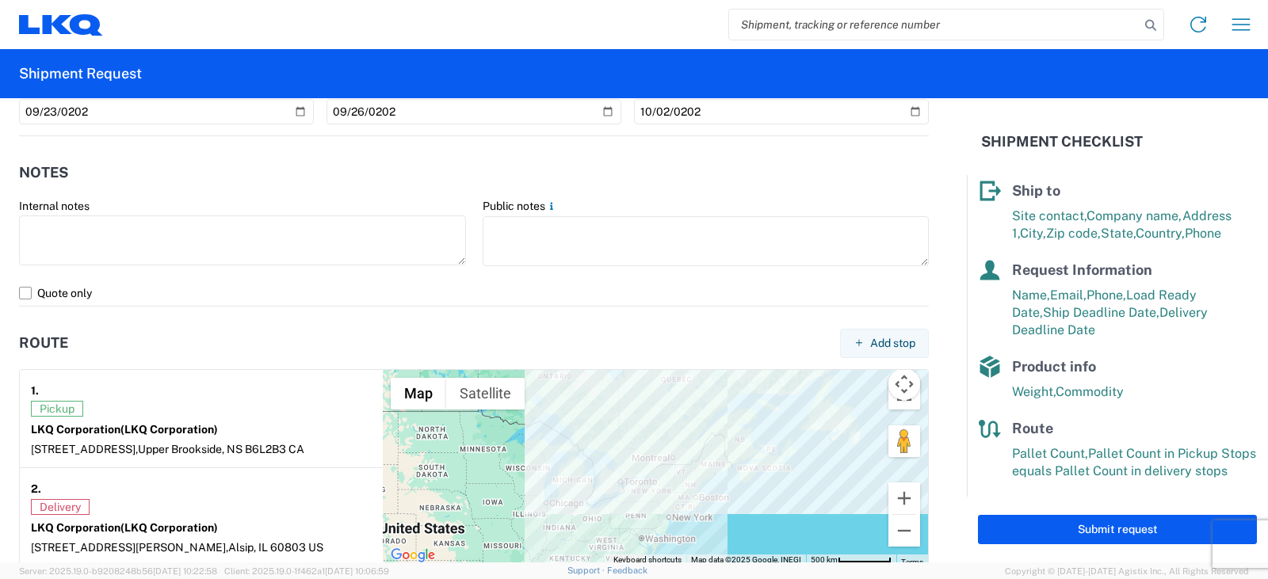
scroll to position [961, 0]
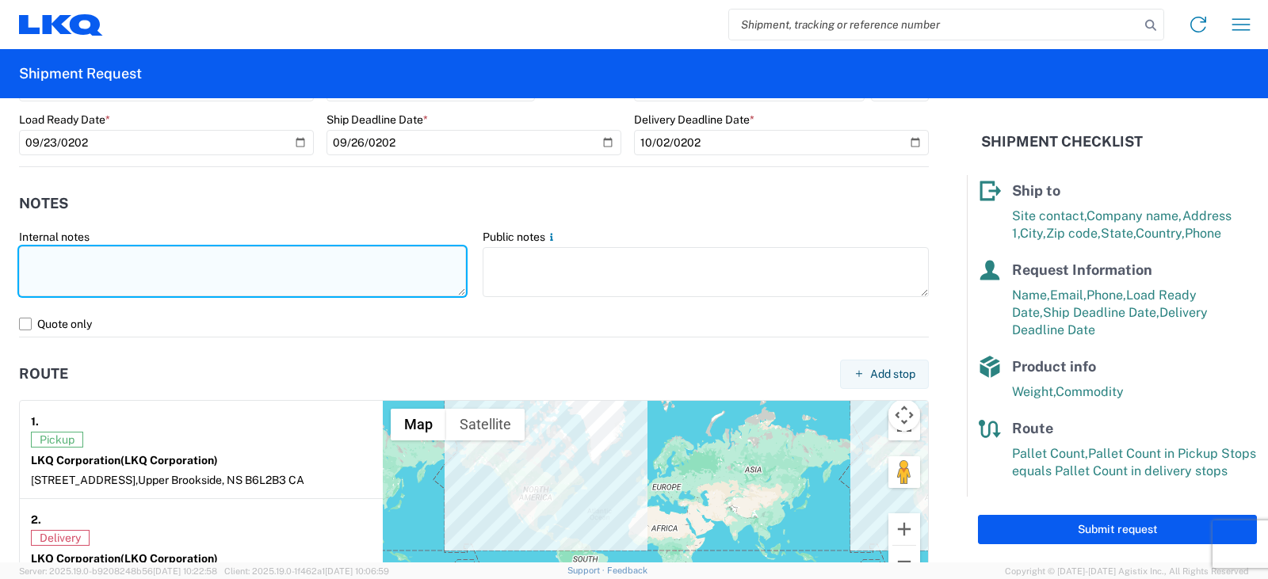
click at [75, 273] on textarea at bounding box center [242, 271] width 447 height 50
type textarea "also have core trb. hed. bat"
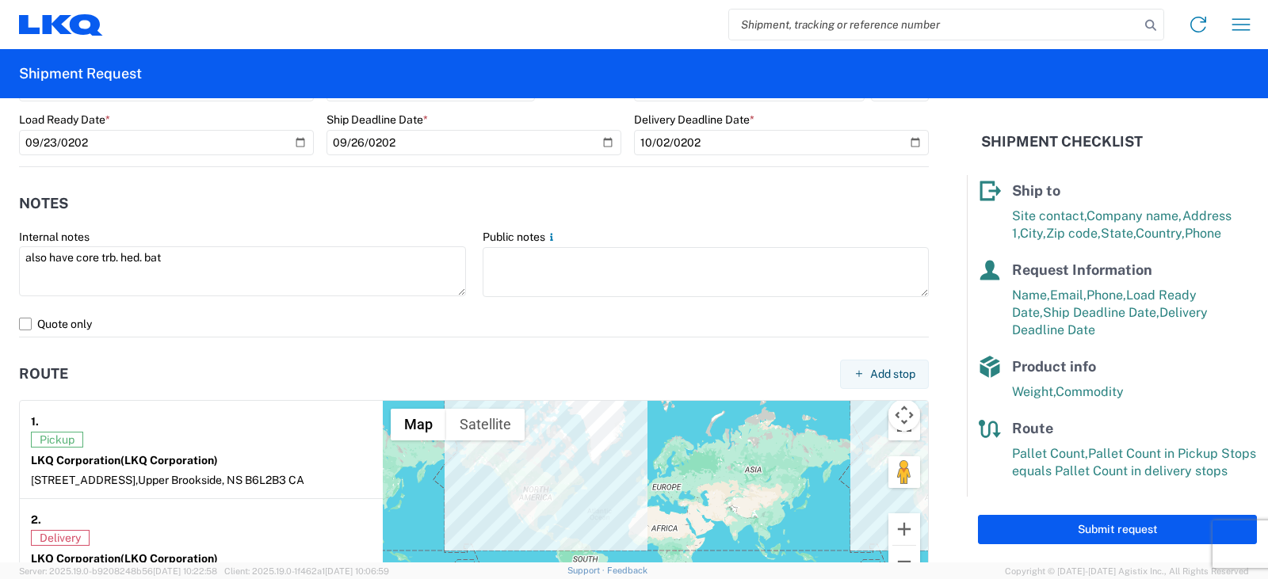
click at [293, 375] on header "Route Add stop" at bounding box center [474, 375] width 910 height 36
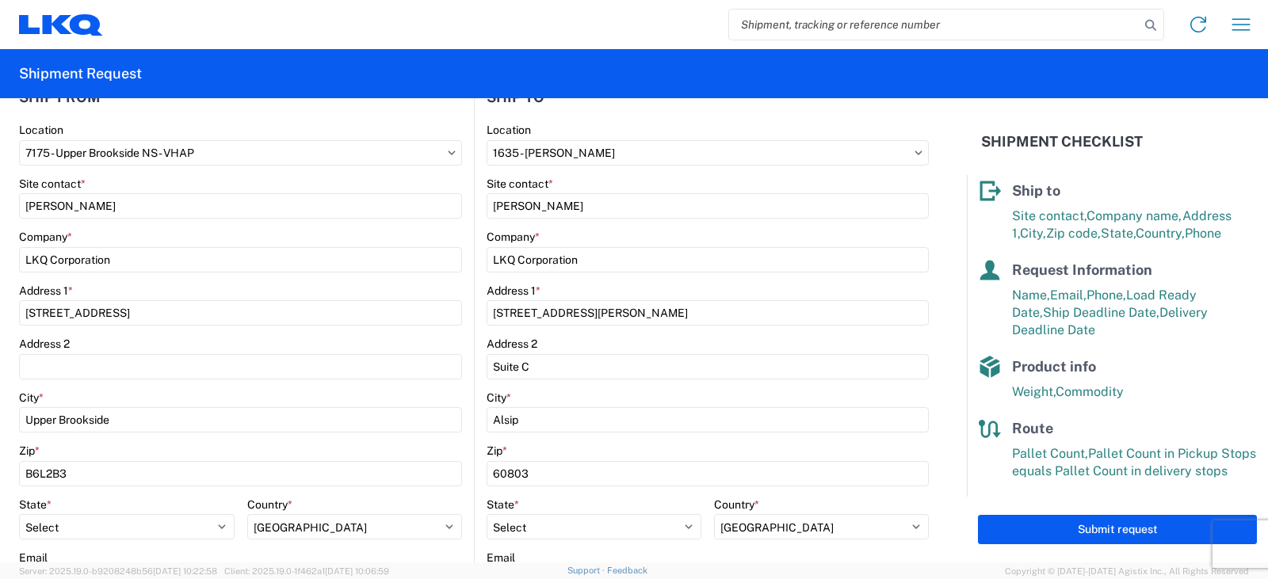
scroll to position [0, 0]
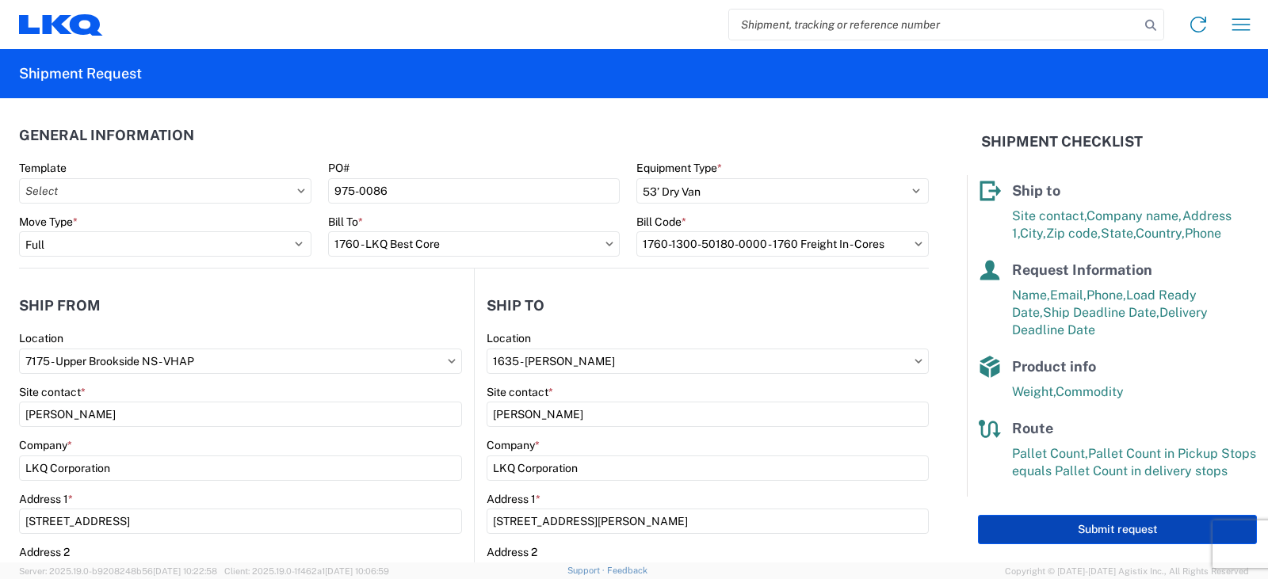
click at [1099, 537] on button "Submit request" at bounding box center [1117, 529] width 279 height 29
